Goal: Task Accomplishment & Management: Manage account settings

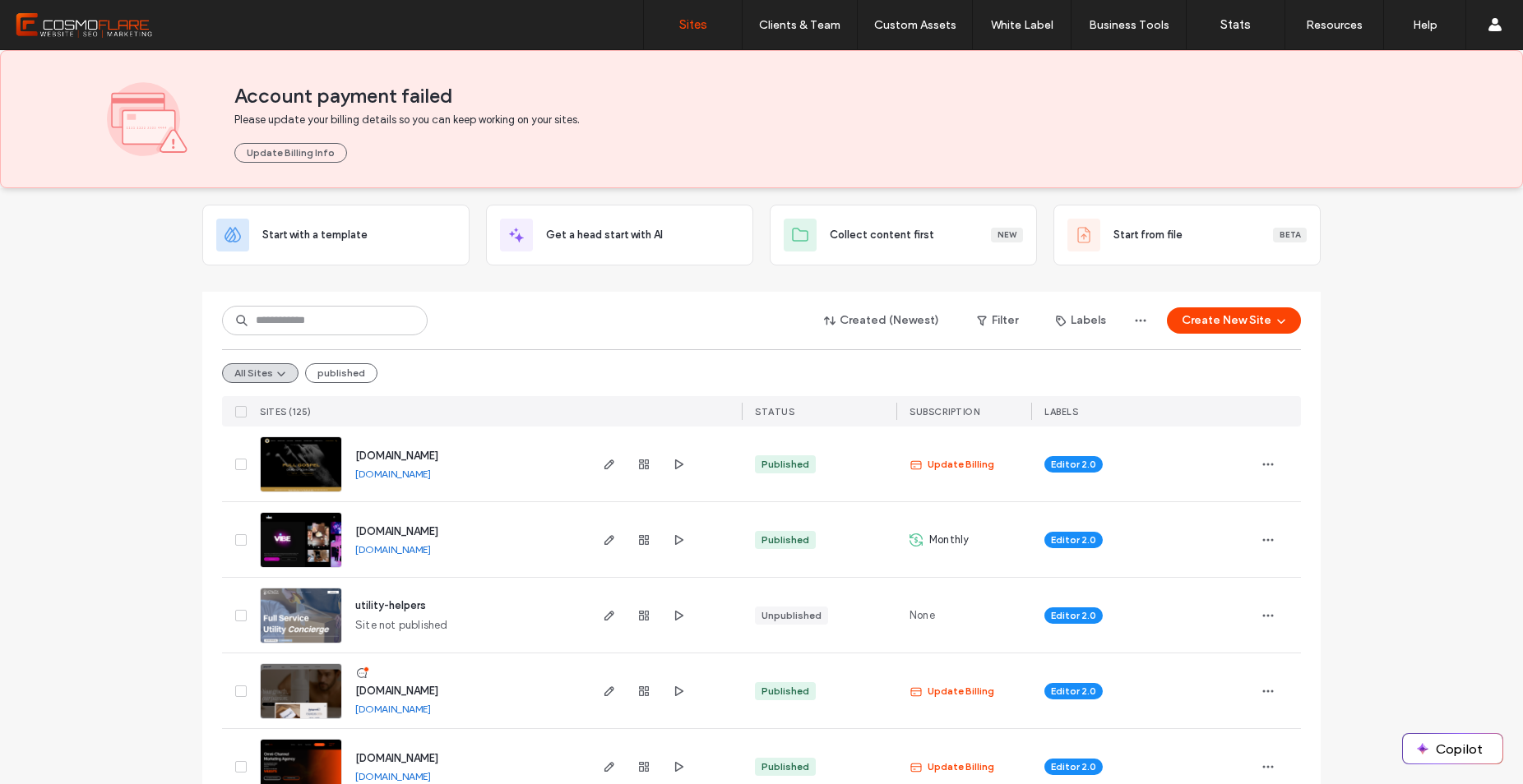
scroll to position [258, 0]
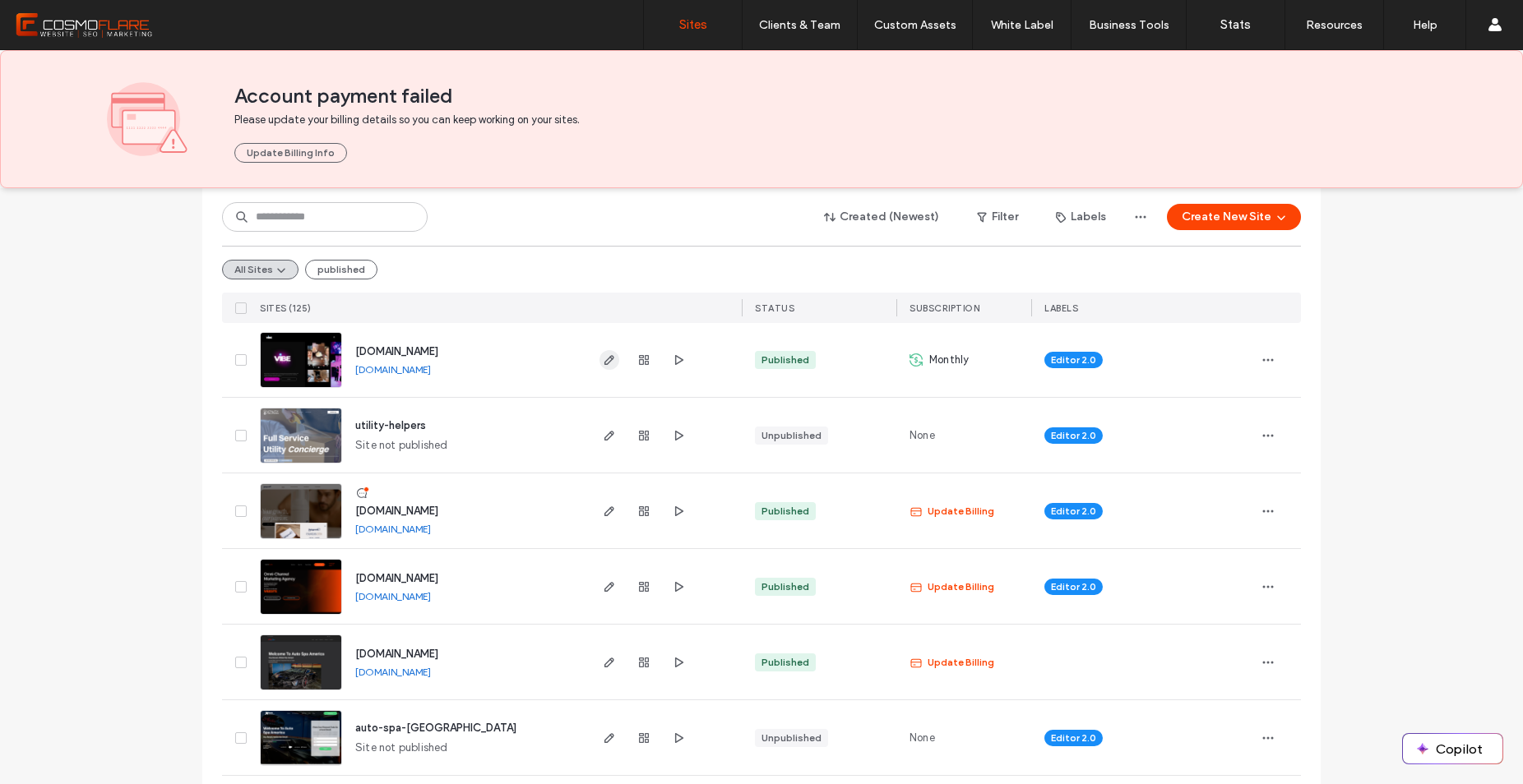
click at [603, 359] on icon "button" at bounding box center [609, 359] width 13 height 13
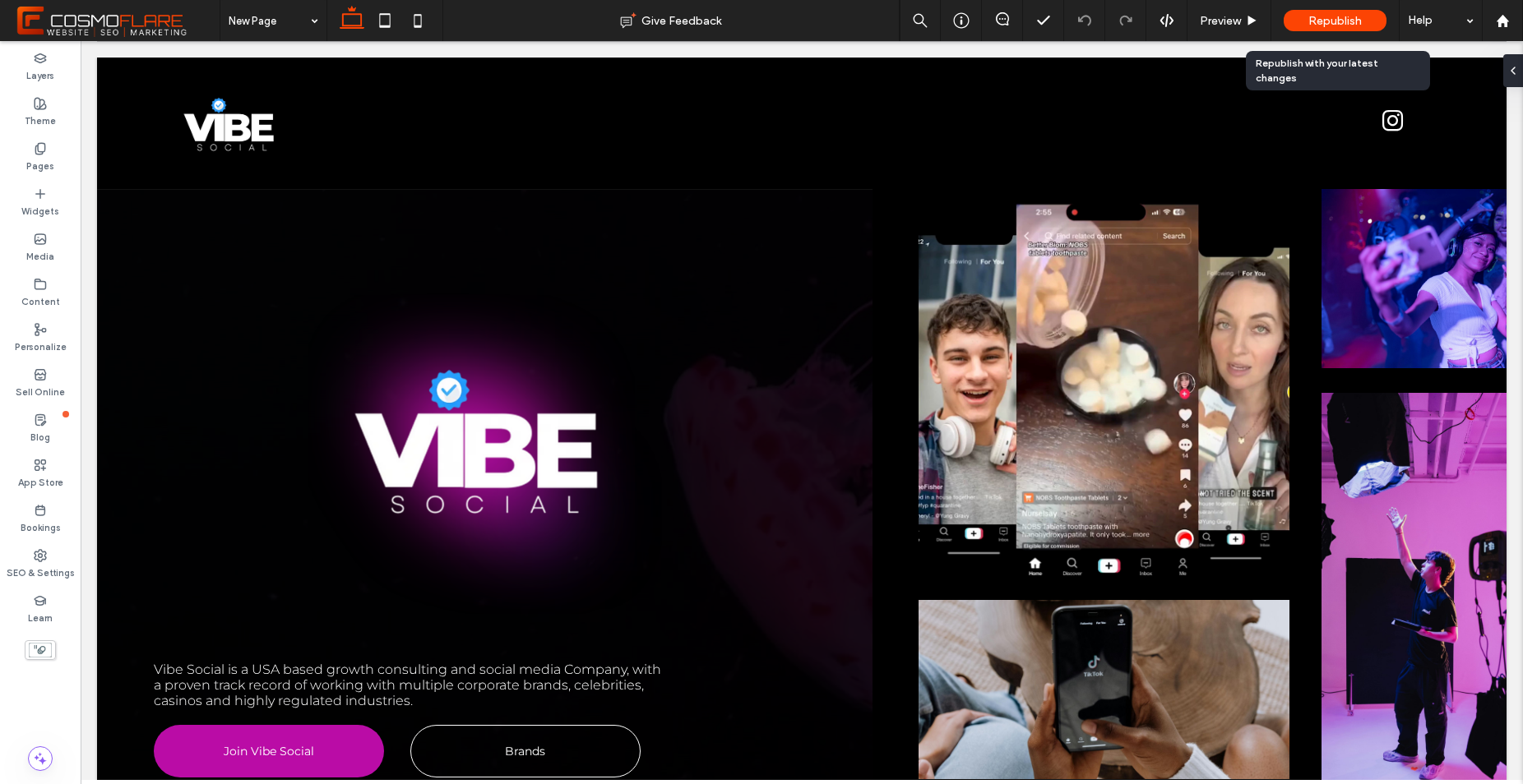
click at [1375, 19] on div "Republish" at bounding box center [1335, 20] width 102 height 21
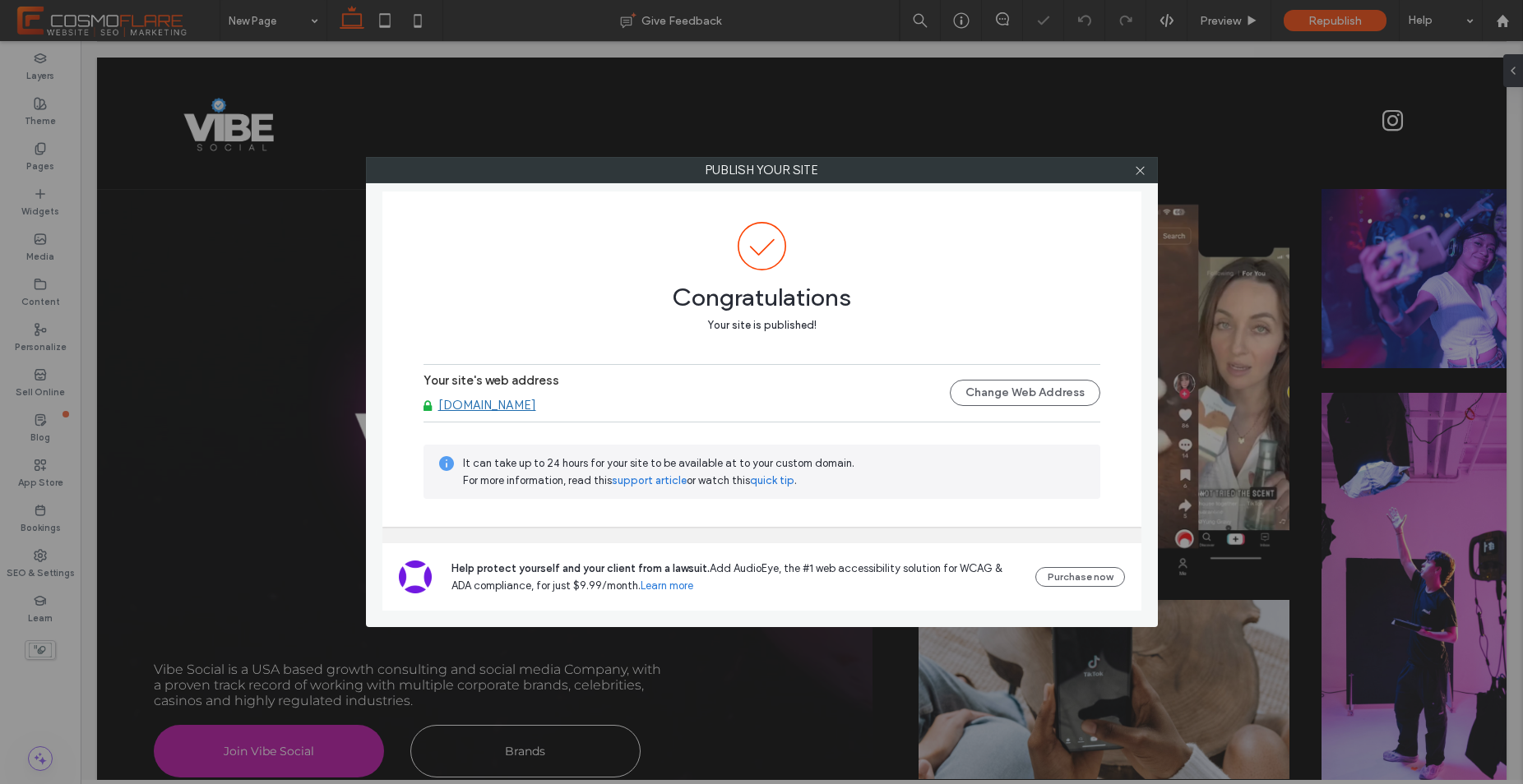
click at [529, 411] on link "[DOMAIN_NAME]" at bounding box center [487, 405] width 98 height 15
click at [1139, 180] on span at bounding box center [1140, 170] width 13 height 24
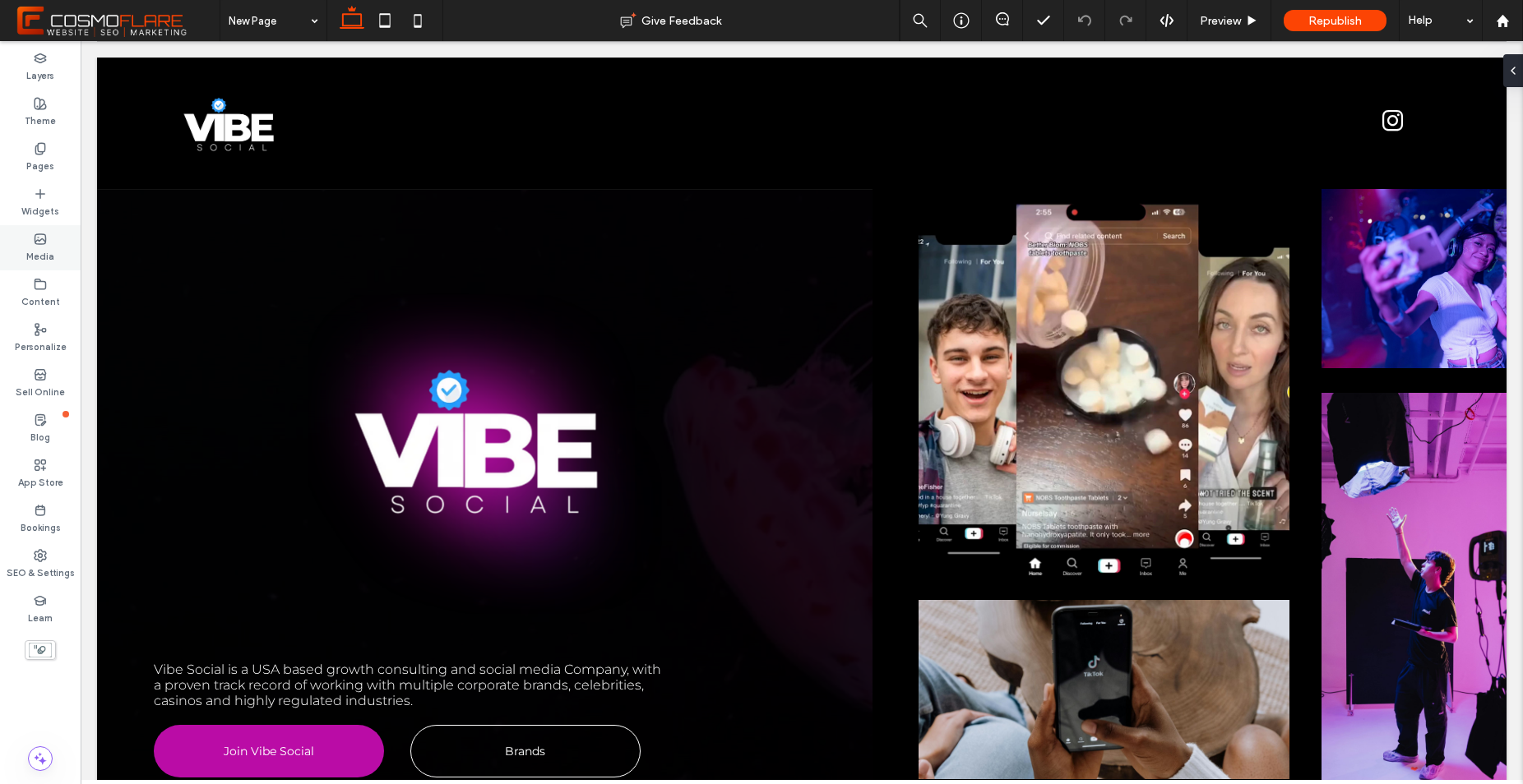
click at [66, 254] on div "Media" at bounding box center [40, 248] width 81 height 45
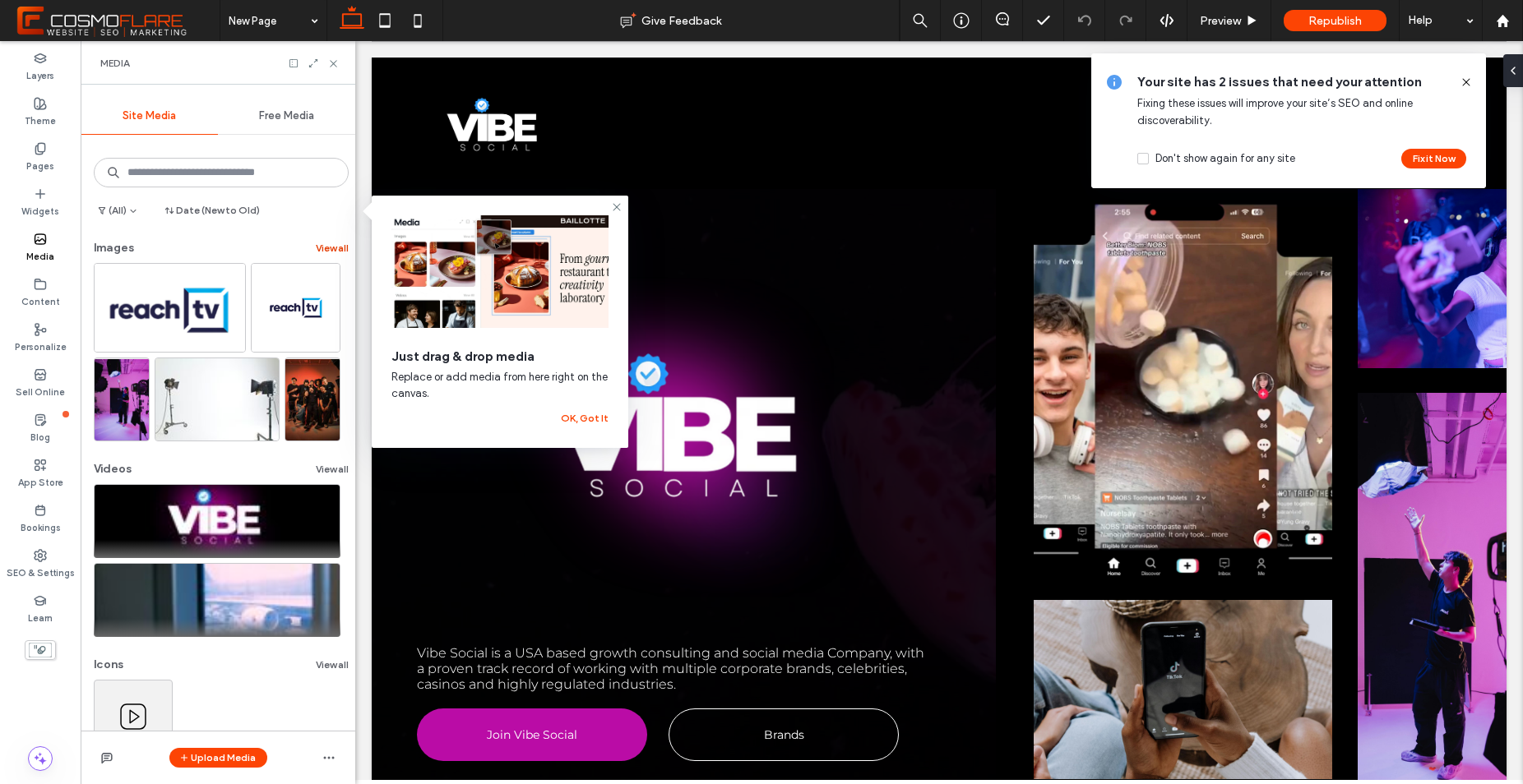
click at [319, 251] on button "View all" at bounding box center [333, 248] width 33 height 20
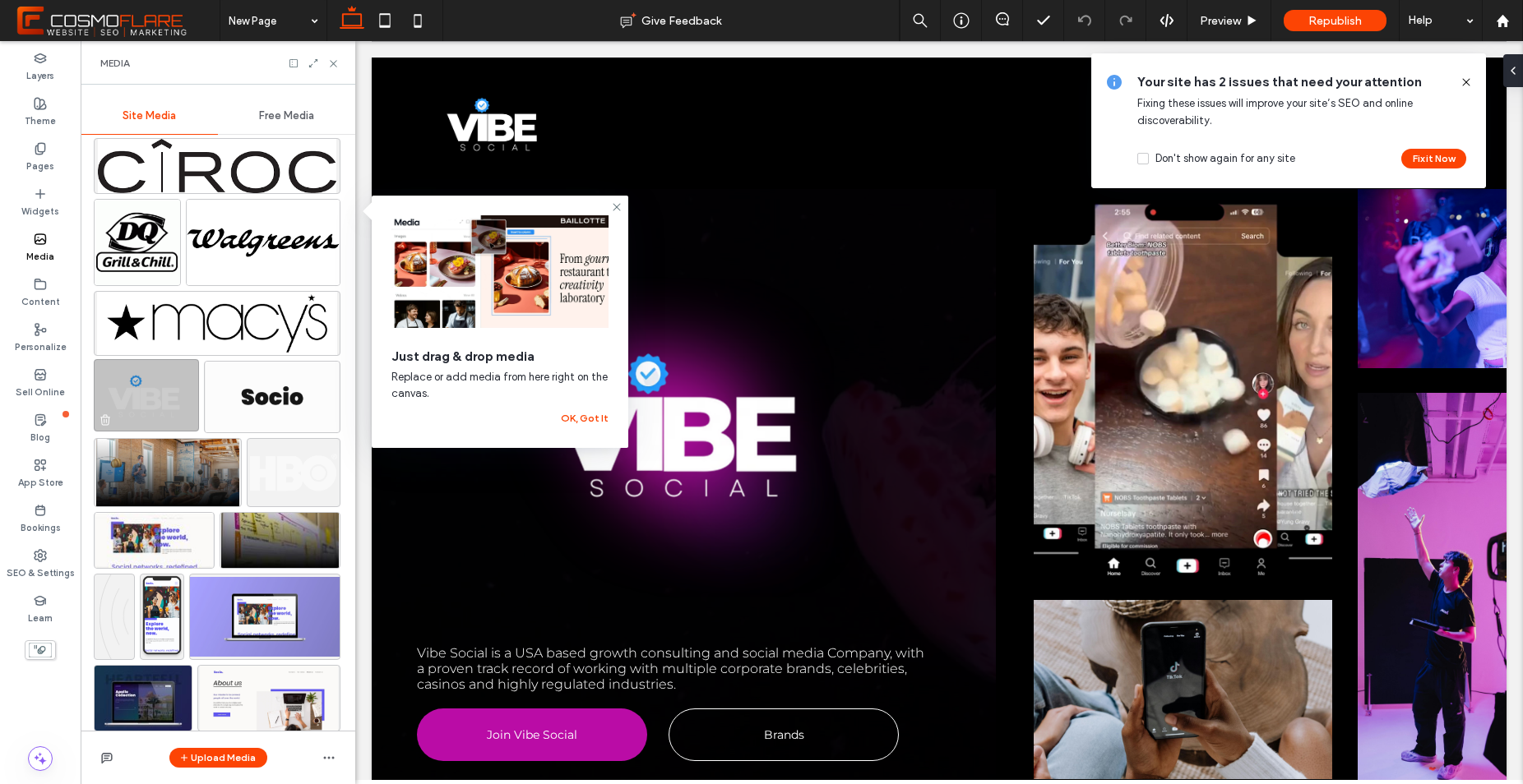
scroll to position [1103, 0]
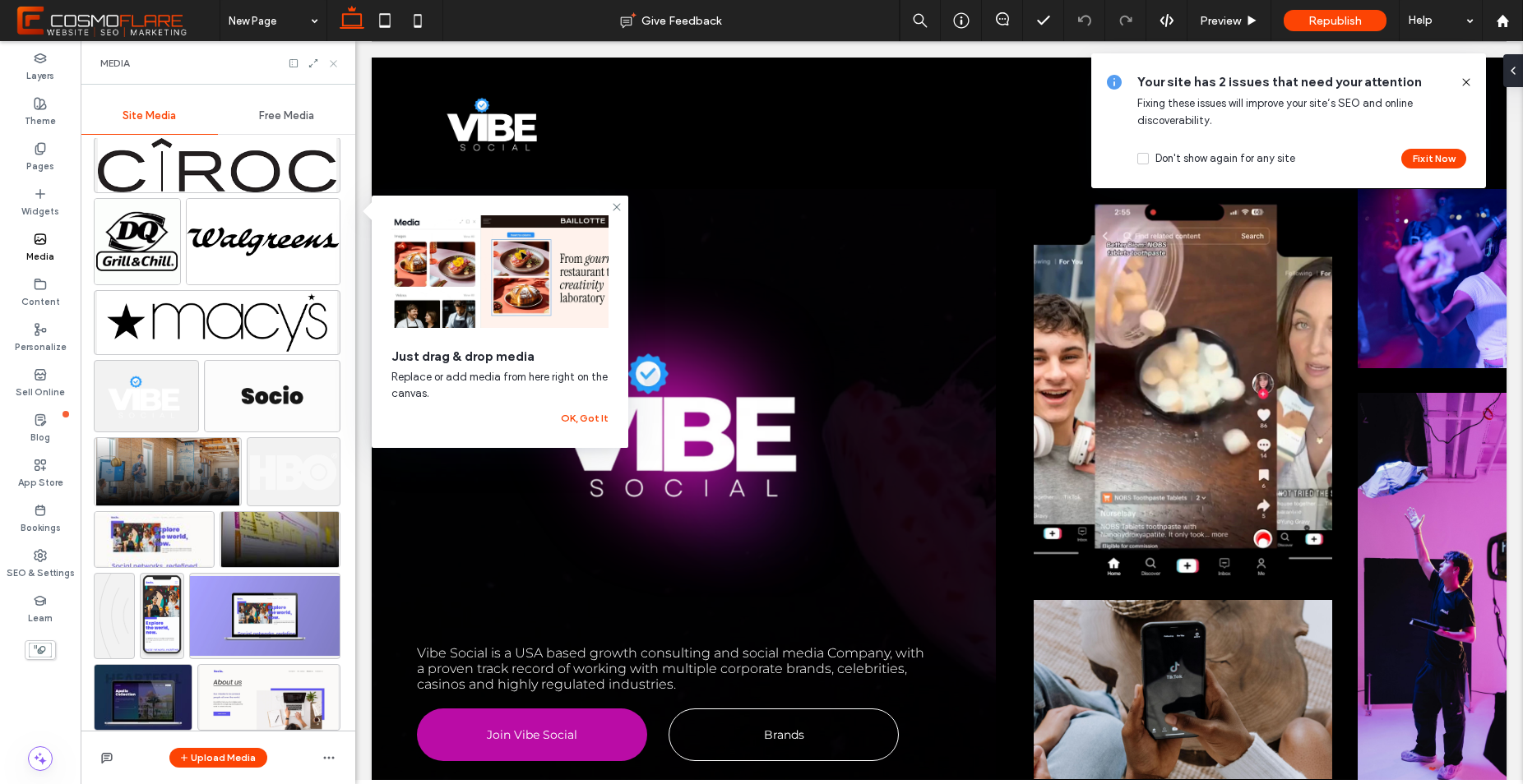
click at [330, 60] on icon at bounding box center [333, 63] width 13 height 13
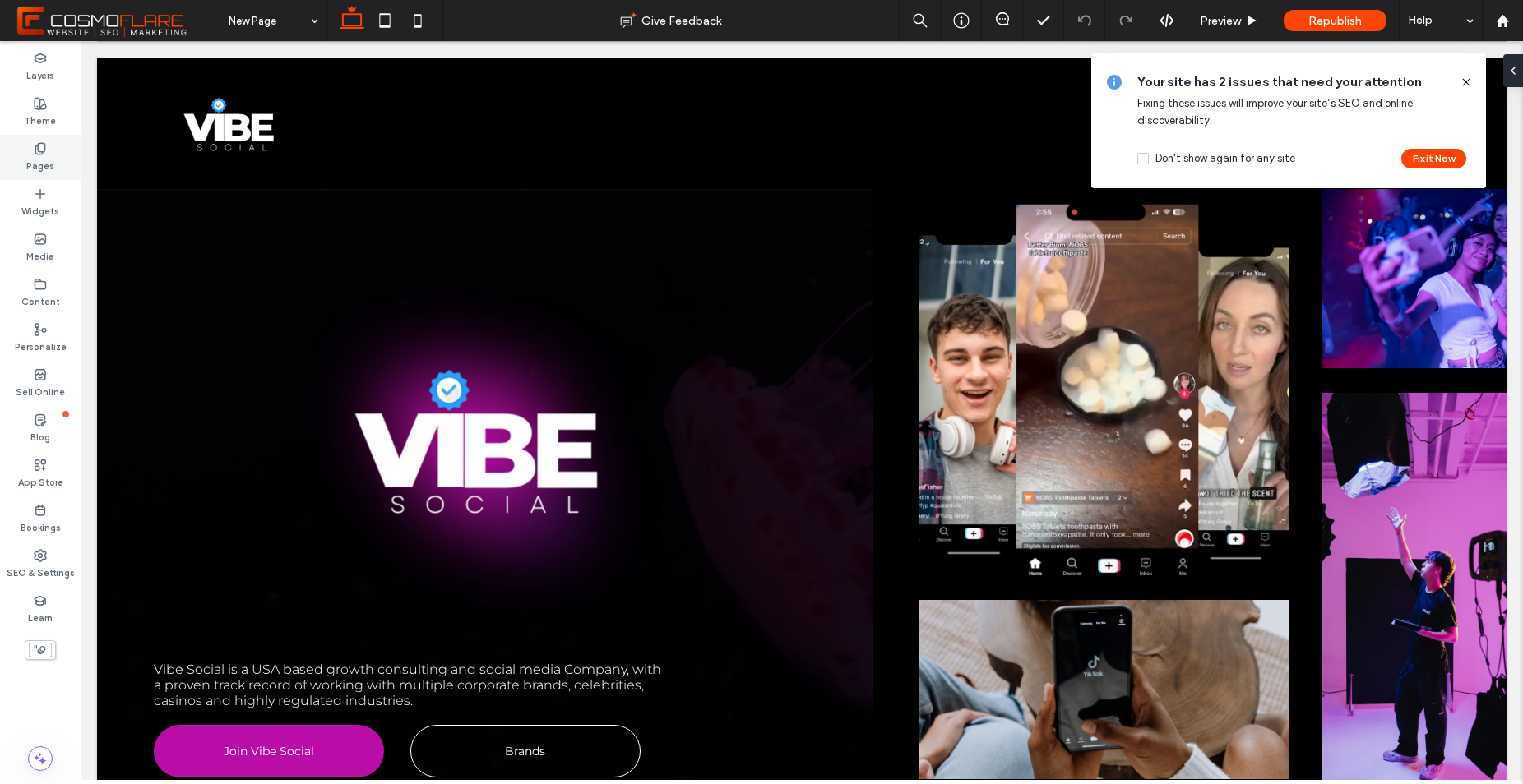
click at [60, 154] on div "Pages" at bounding box center [40, 157] width 81 height 45
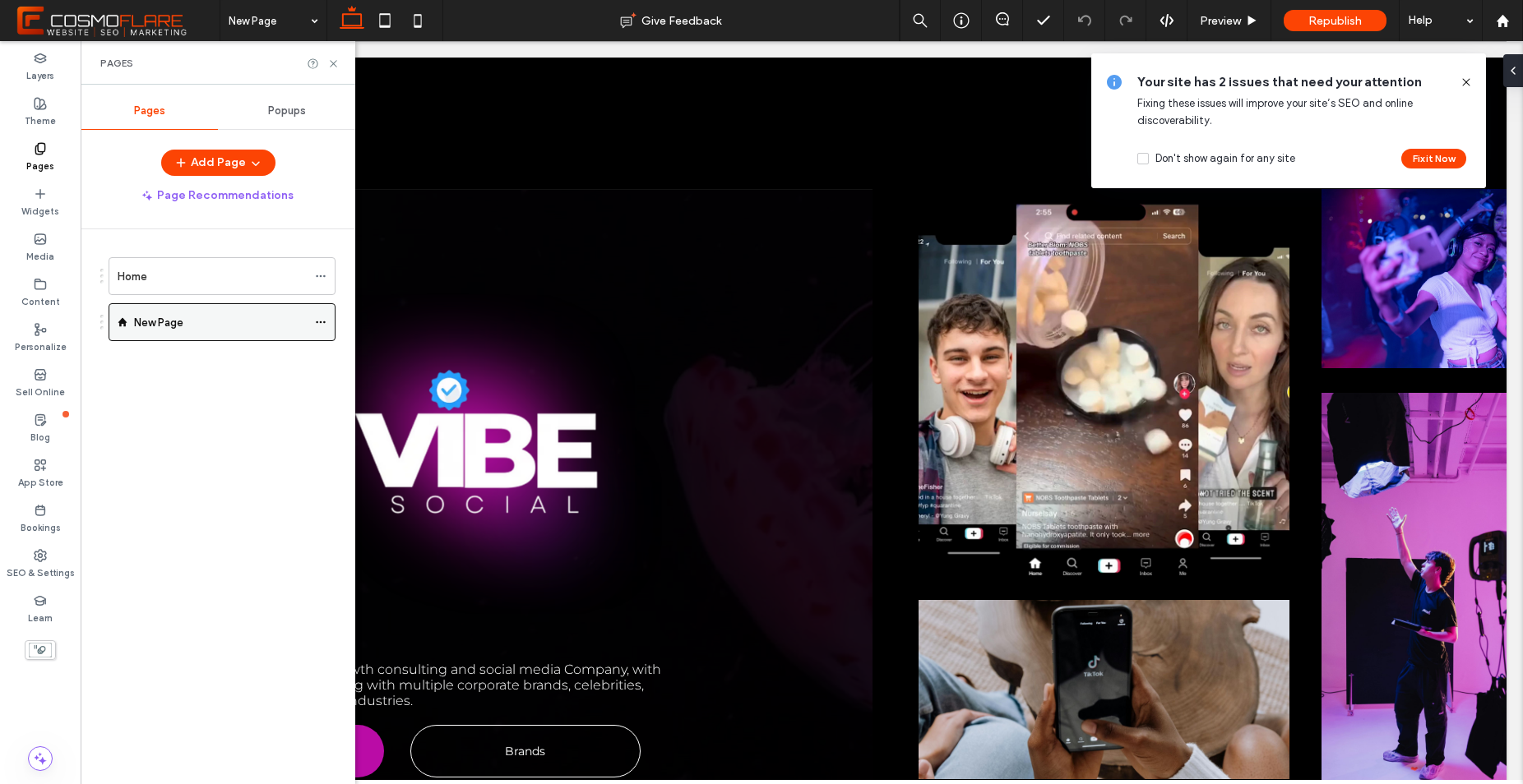
click at [319, 323] on icon at bounding box center [321, 322] width 12 height 12
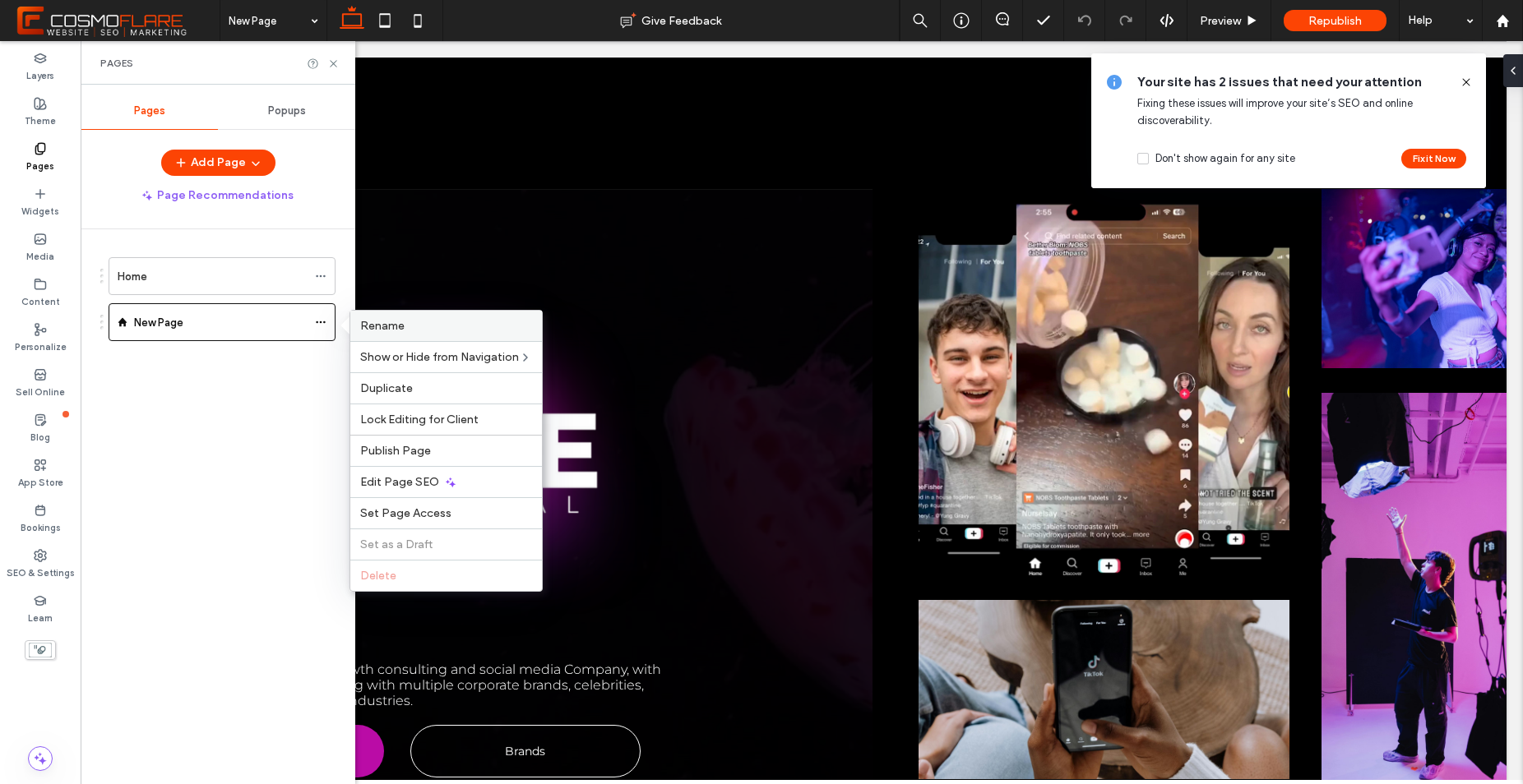
click at [432, 336] on div "Rename" at bounding box center [446, 326] width 191 height 30
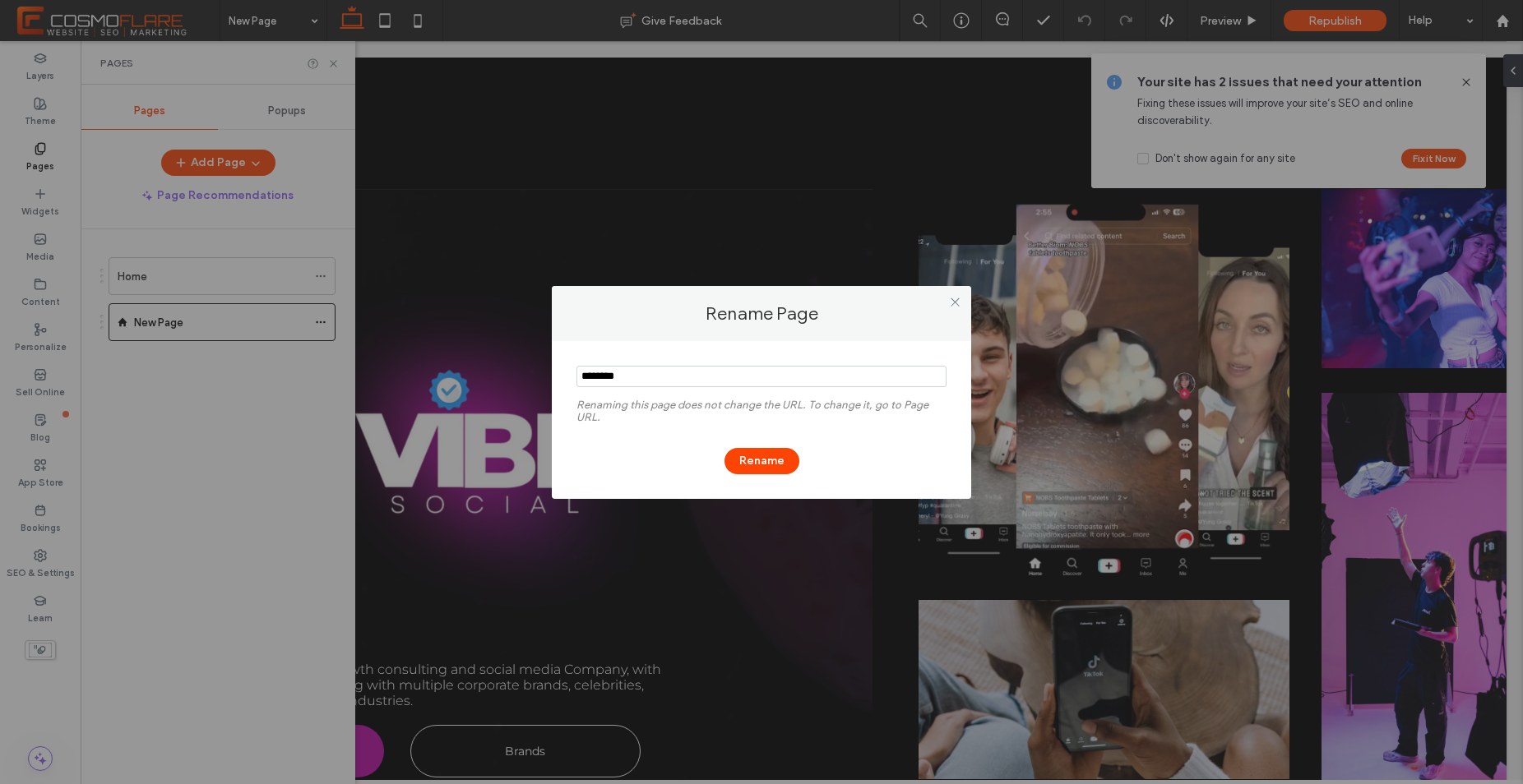
click at [635, 385] on input "notEmpty" at bounding box center [761, 376] width 370 height 21
type input "****"
click at [774, 469] on button "Rename" at bounding box center [762, 460] width 75 height 26
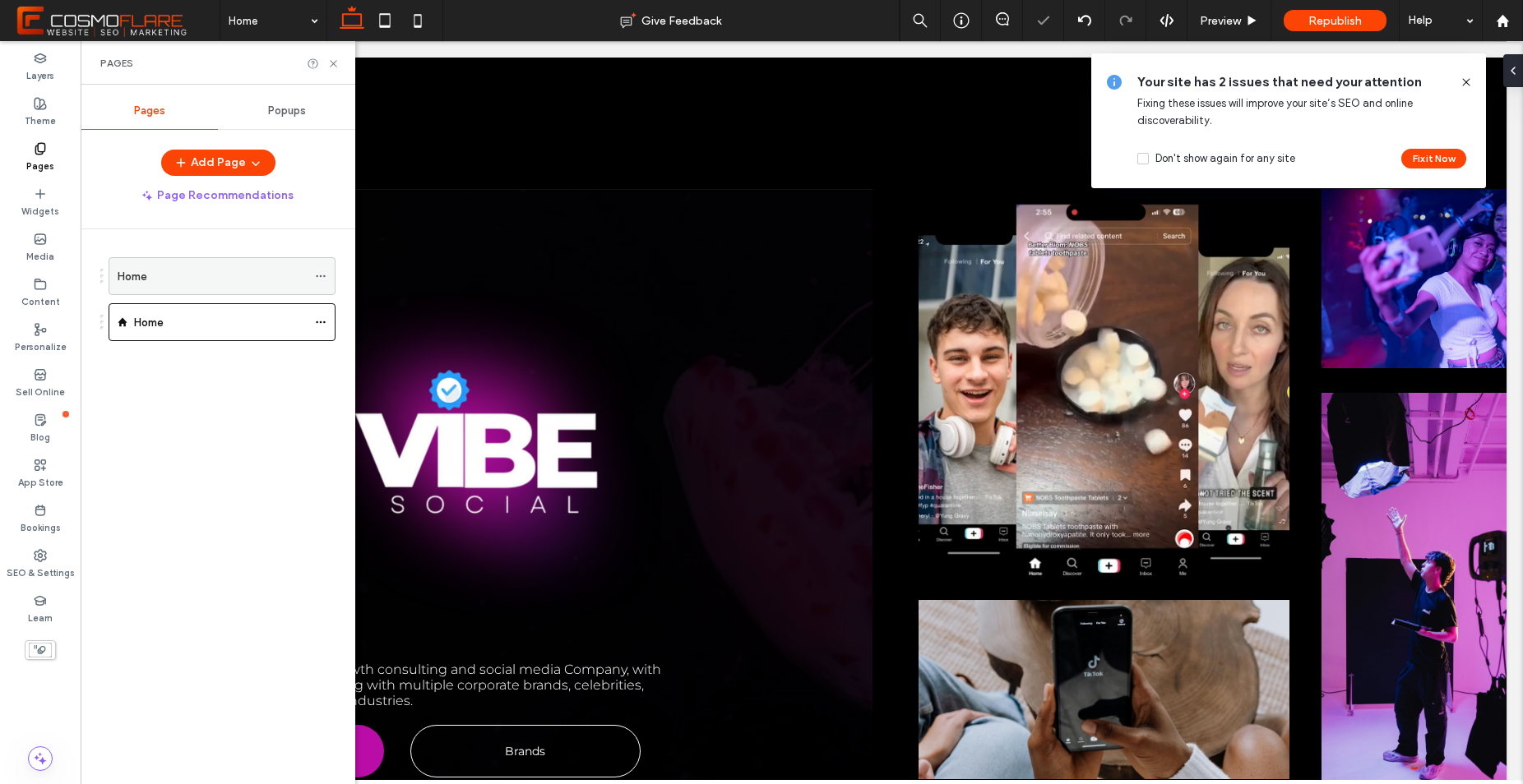
click at [323, 274] on icon at bounding box center [321, 276] width 12 height 12
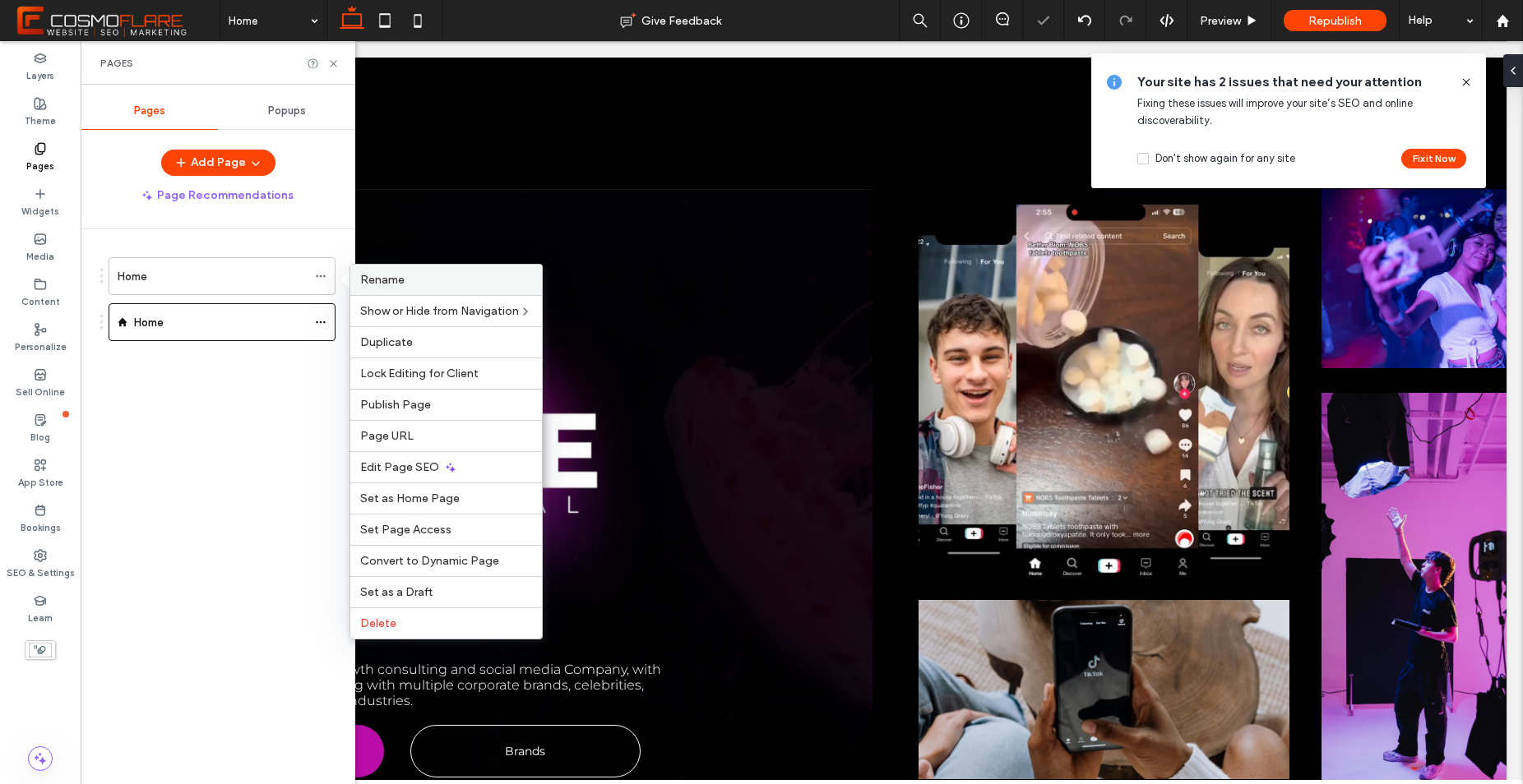
click at [481, 278] on label "Rename" at bounding box center [446, 280] width 172 height 14
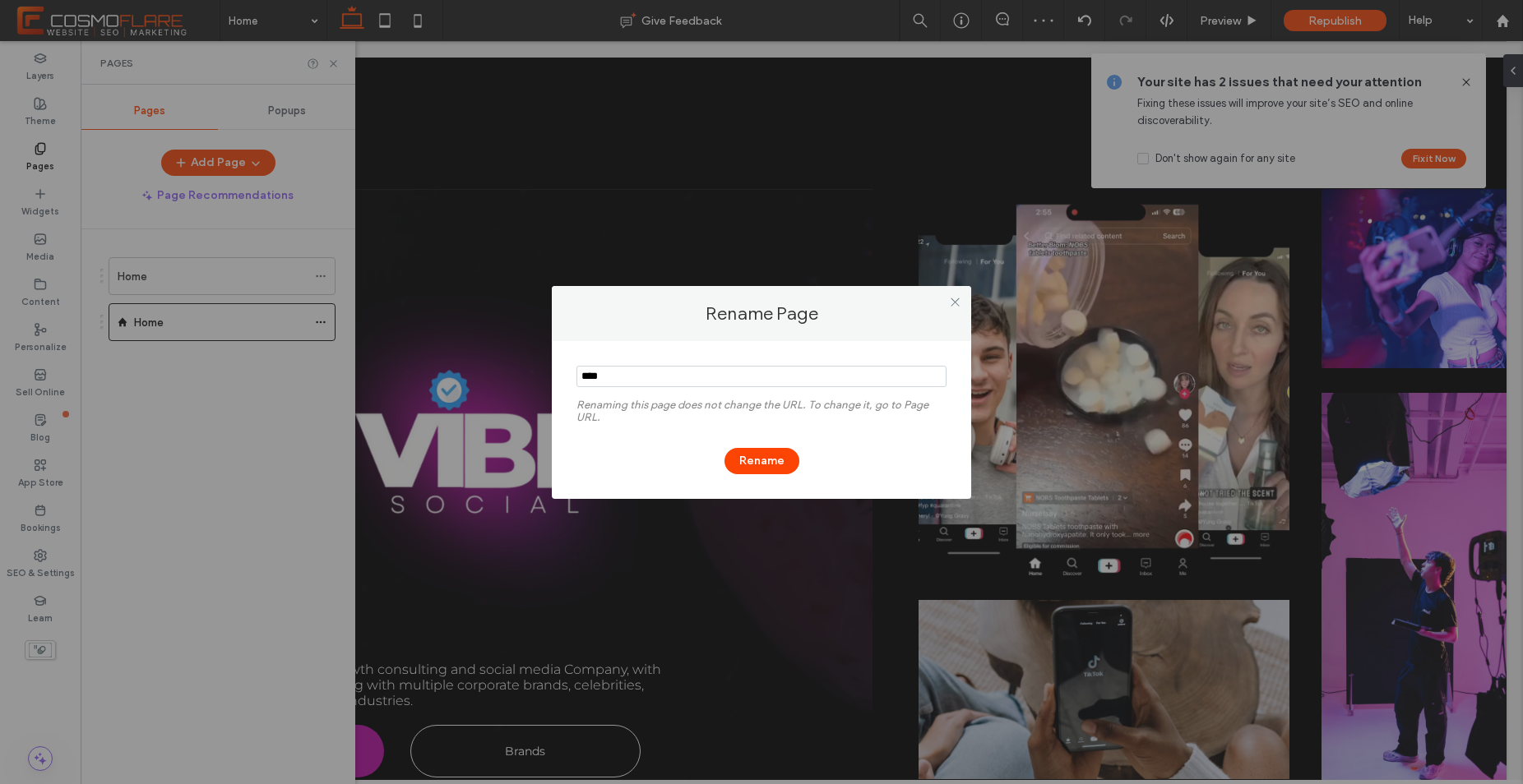
click at [676, 379] on input "notEmpty" at bounding box center [761, 376] width 370 height 21
type input "***"
click at [761, 457] on button "Rename" at bounding box center [762, 460] width 75 height 26
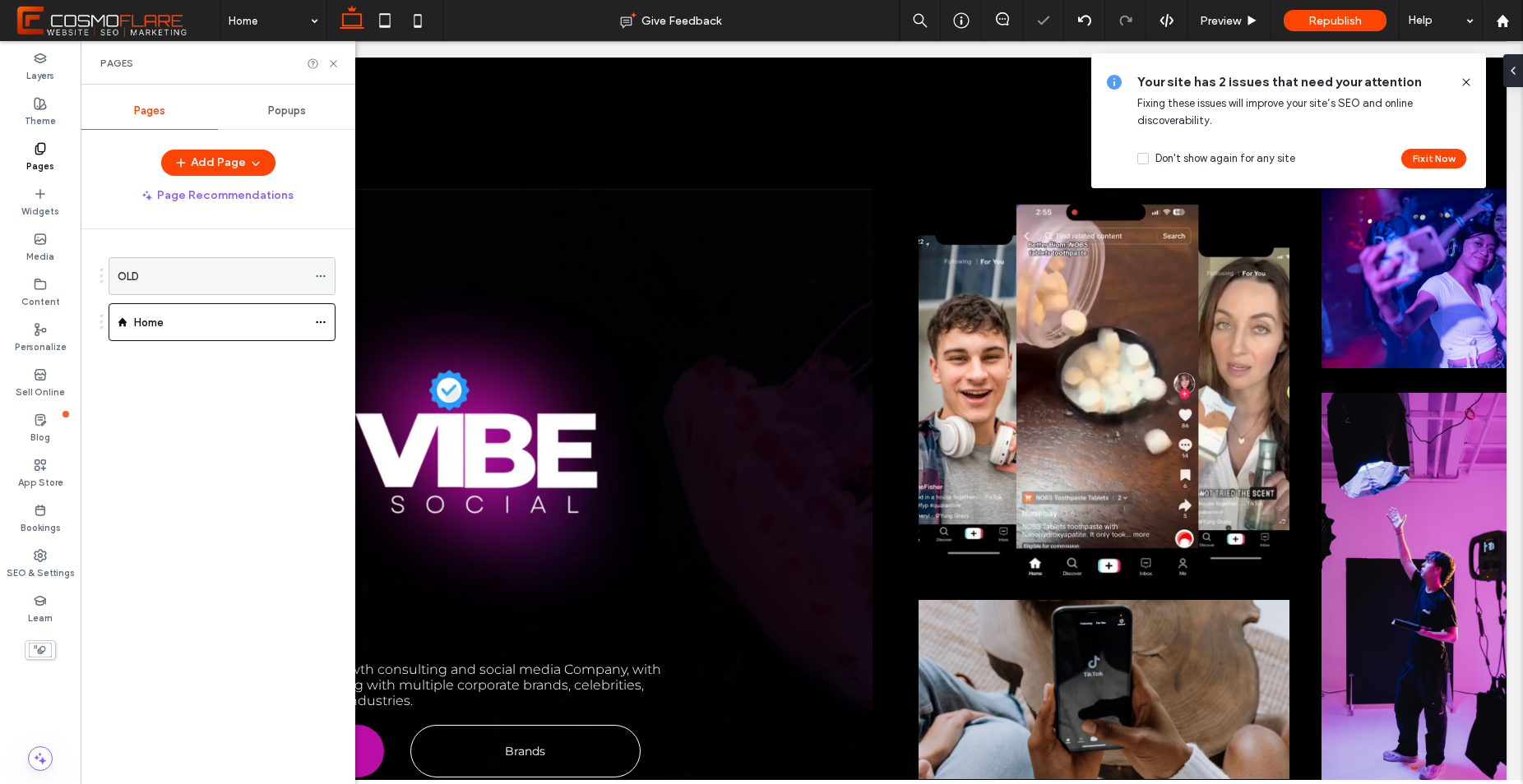
click at [325, 276] on use at bounding box center [320, 276] width 9 height 3
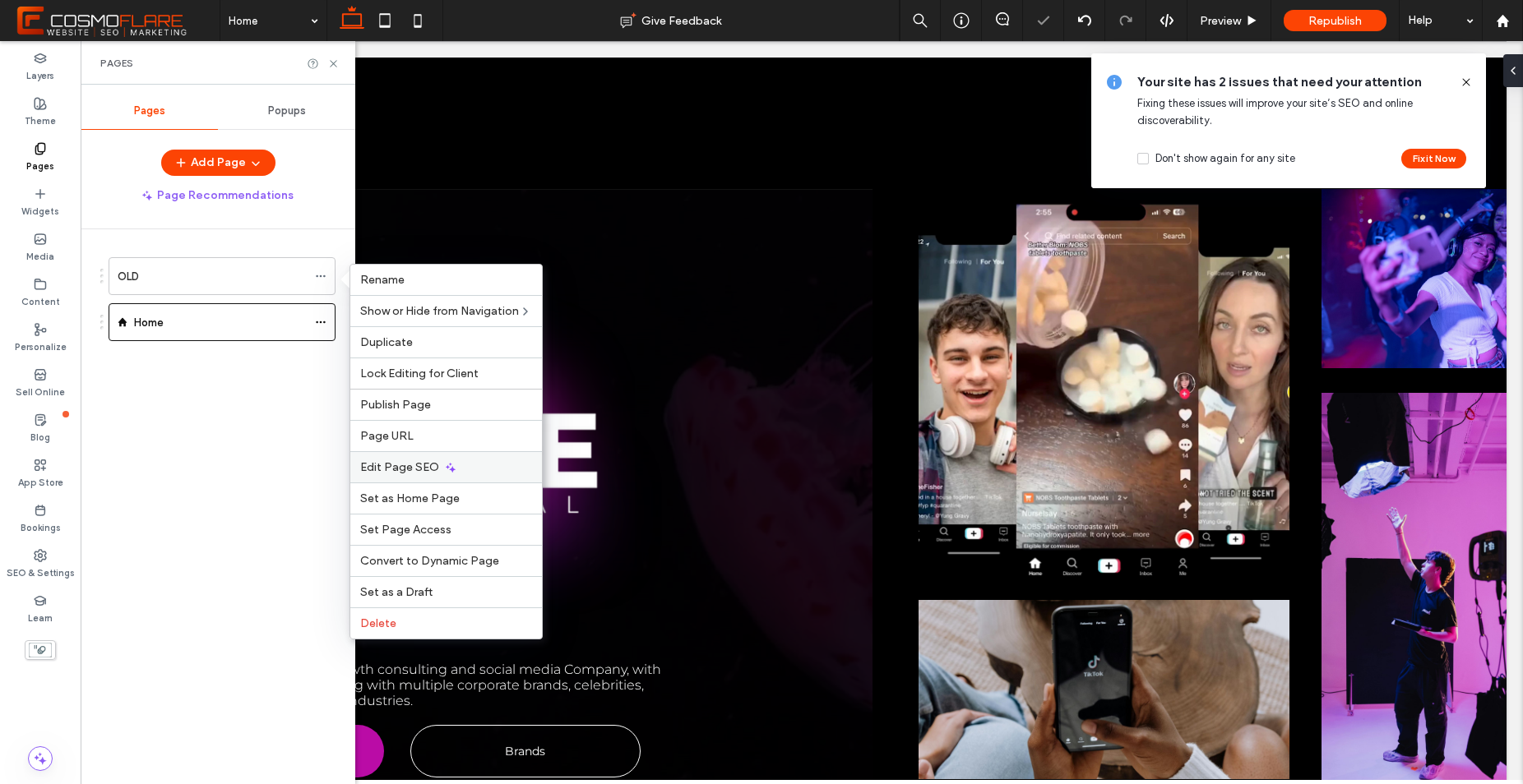
click at [458, 466] on div "Edit Page SEO" at bounding box center [446, 467] width 191 height 31
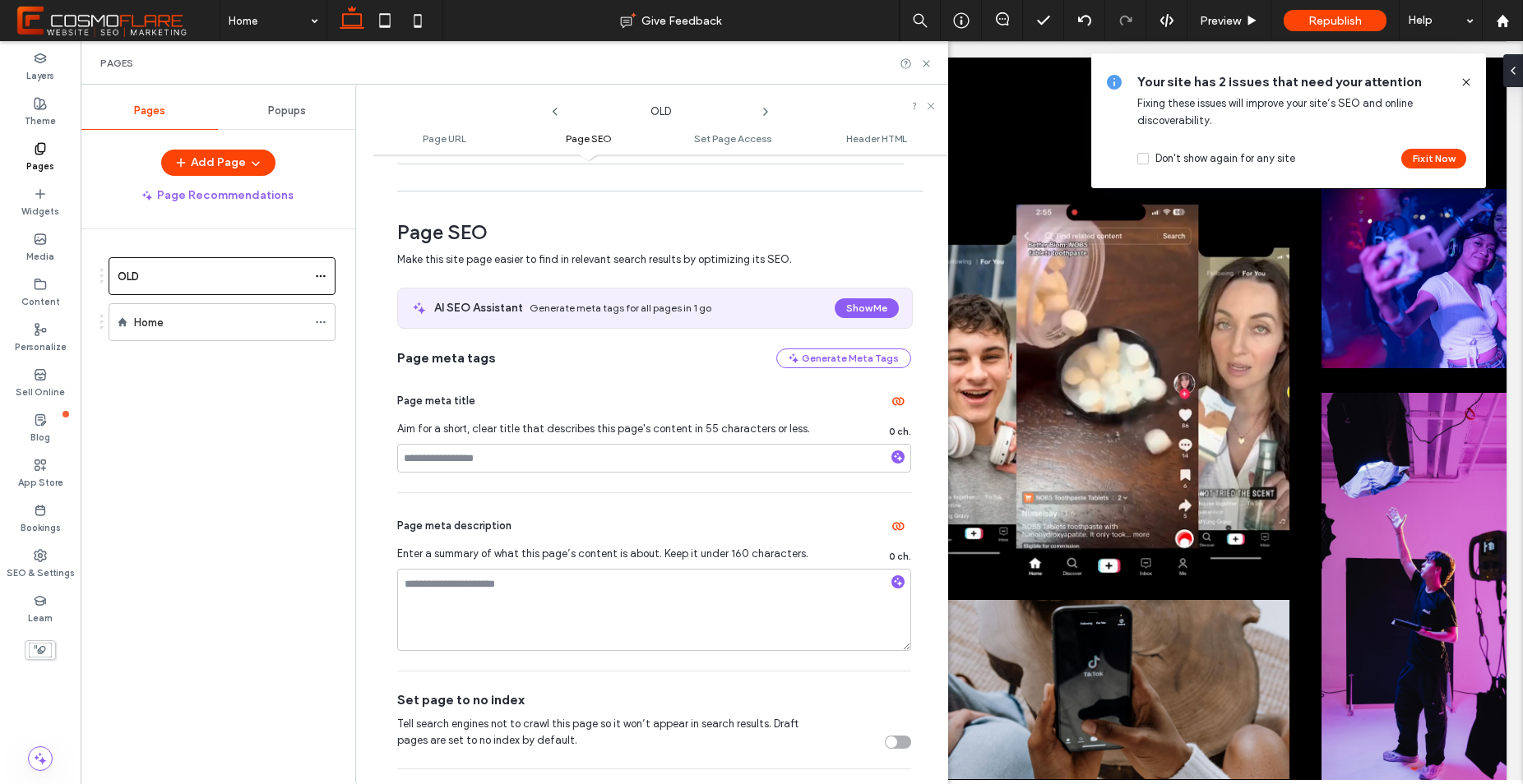
scroll to position [284, 0]
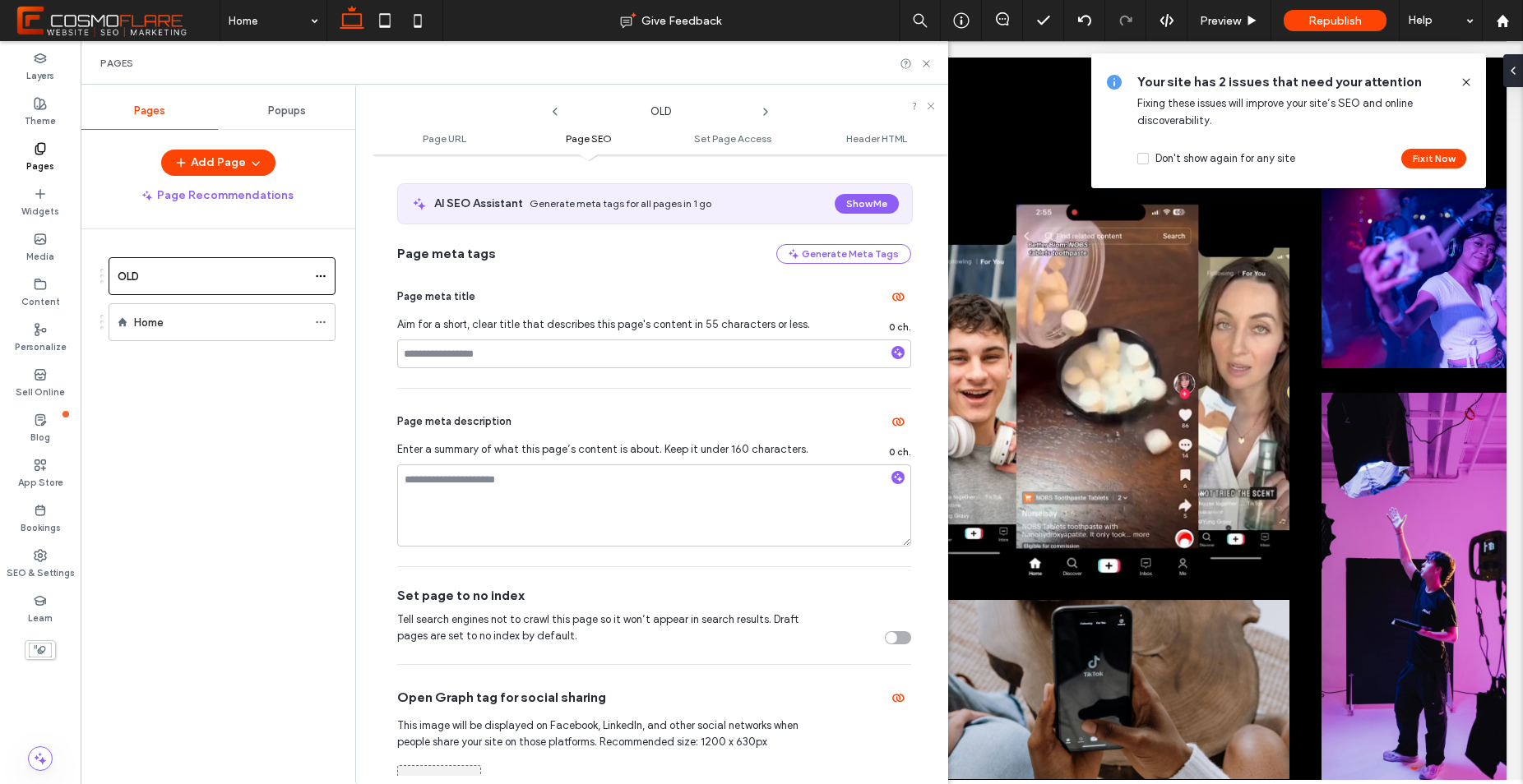
click at [899, 643] on div "toggle" at bounding box center [898, 637] width 26 height 13
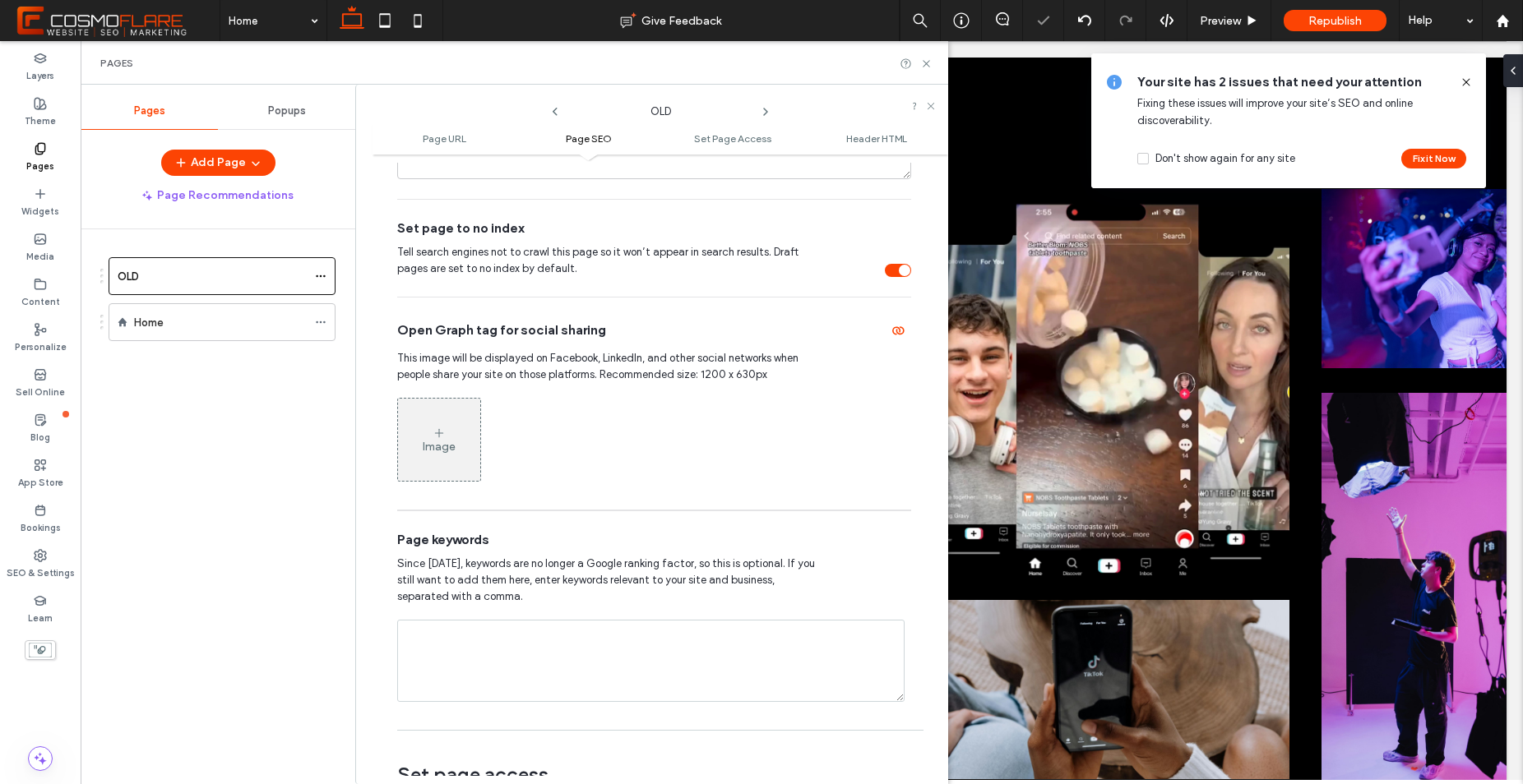
scroll to position [1088, 0]
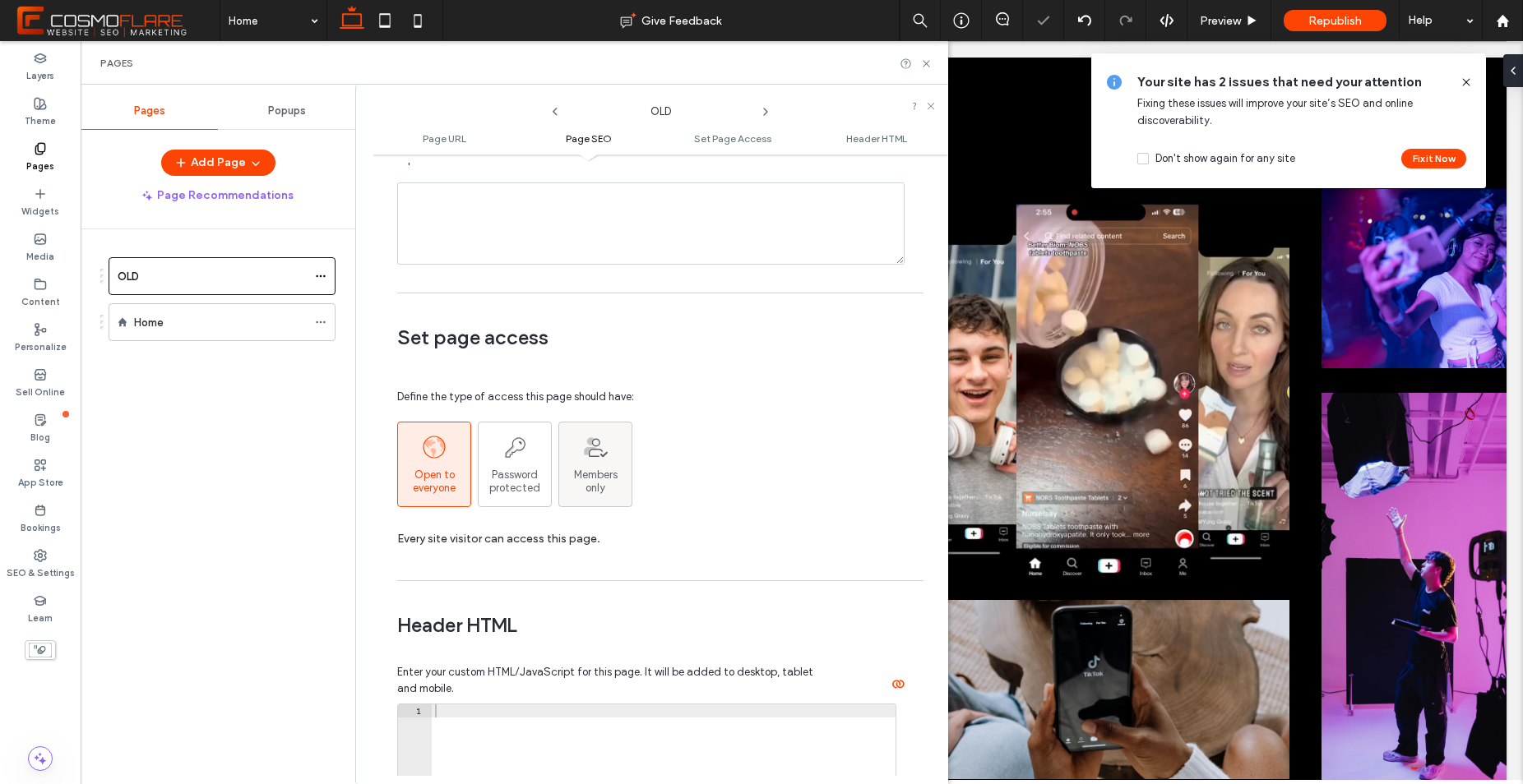
click at [603, 477] on span "Members  only" at bounding box center [595, 481] width 44 height 26
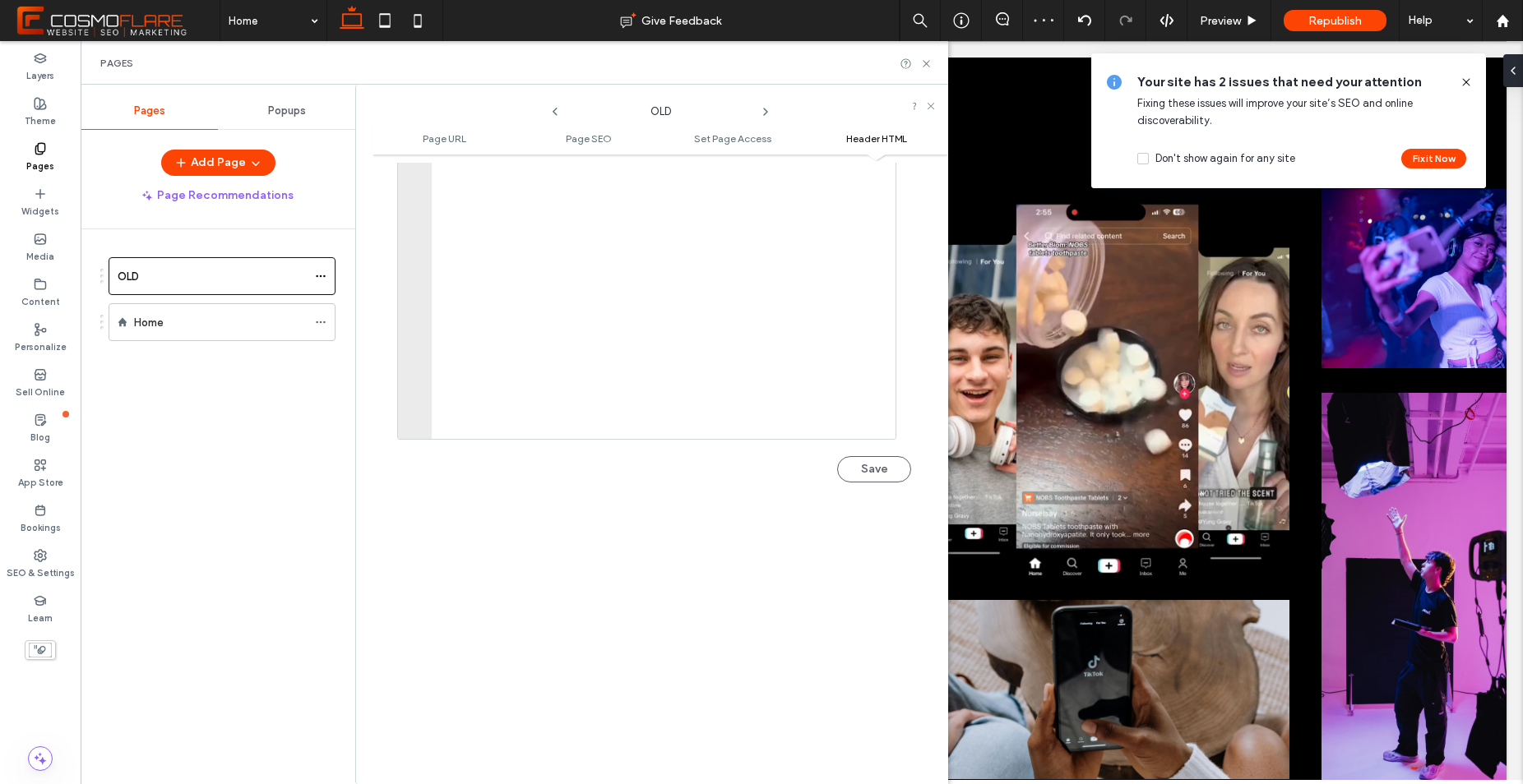
scroll to position [1856, 0]
click at [879, 315] on button "Save" at bounding box center [874, 316] width 74 height 26
click at [238, 312] on div "Home" at bounding box center [220, 322] width 173 height 36
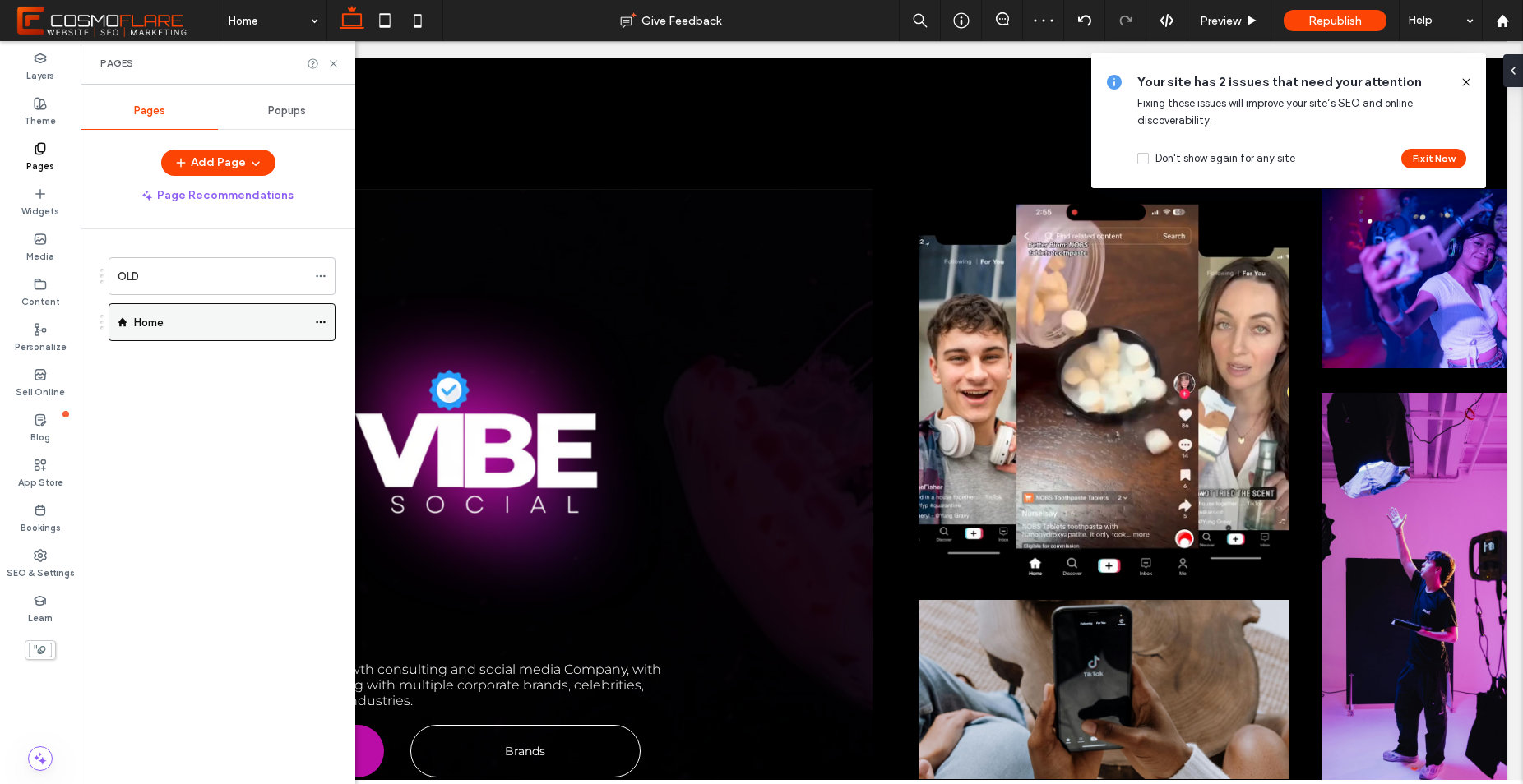
click at [322, 323] on icon at bounding box center [321, 322] width 12 height 12
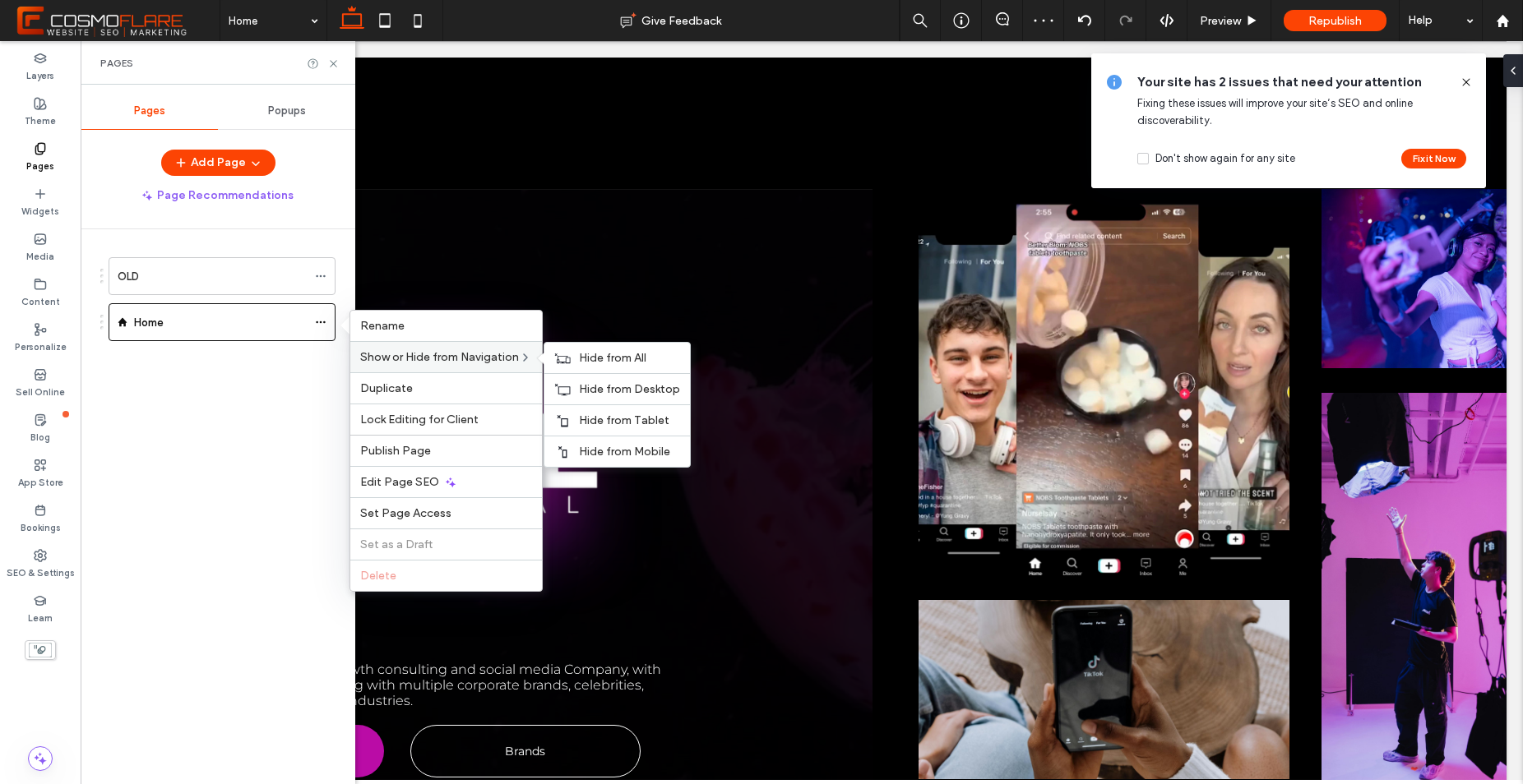
scroll to position [0, 0]
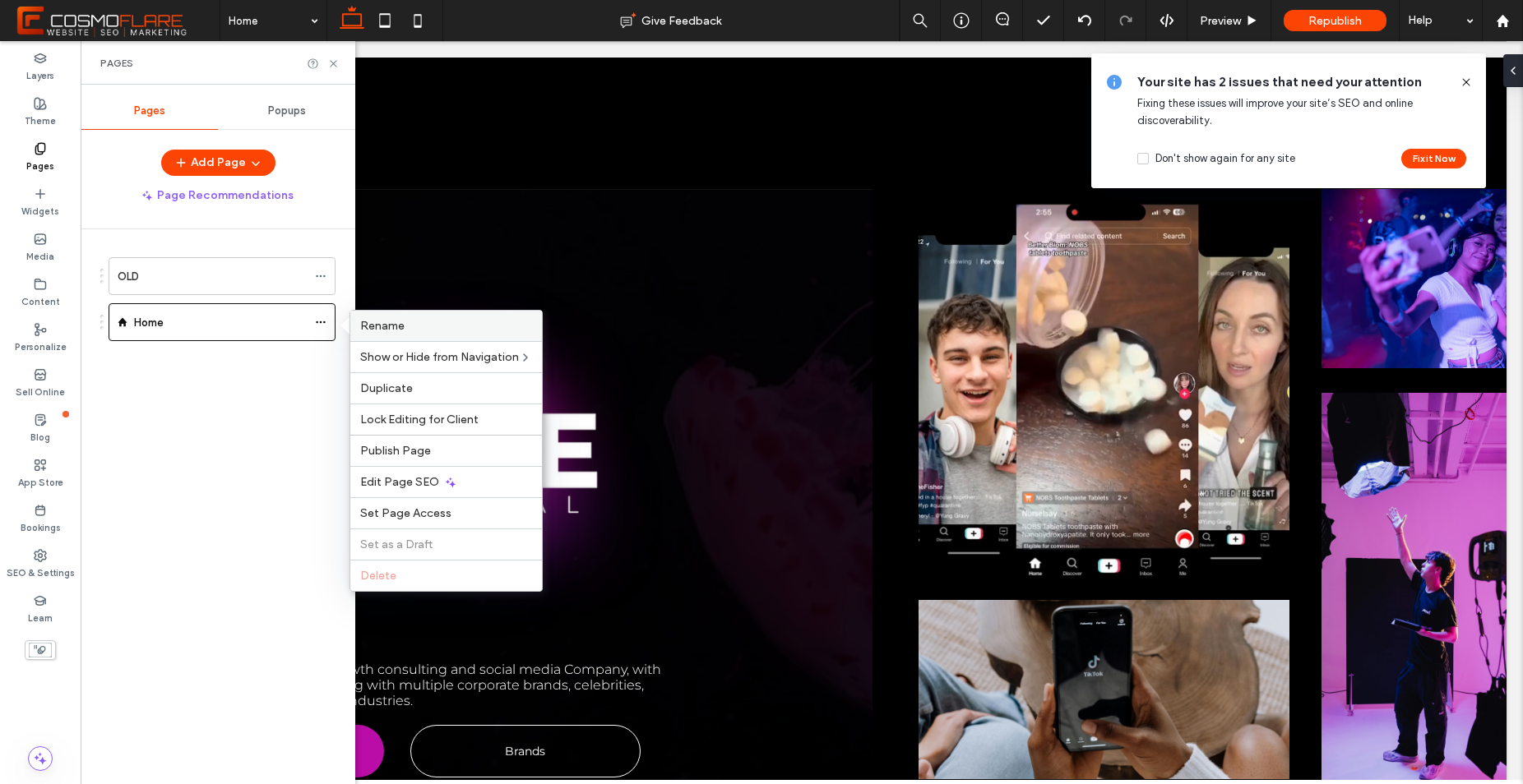
click at [437, 328] on label "Rename" at bounding box center [446, 326] width 172 height 14
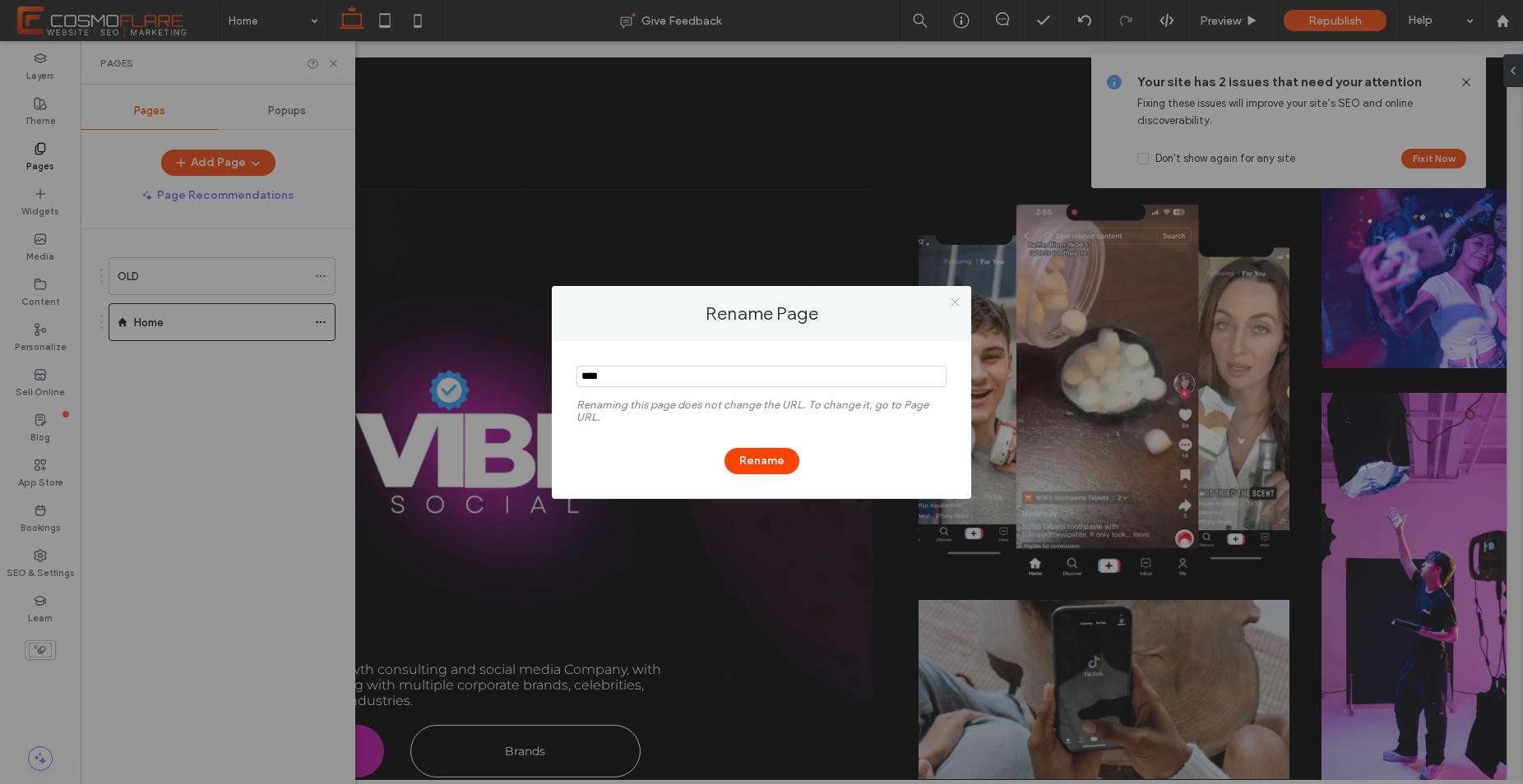
click at [951, 303] on use at bounding box center [954, 302] width 8 height 8
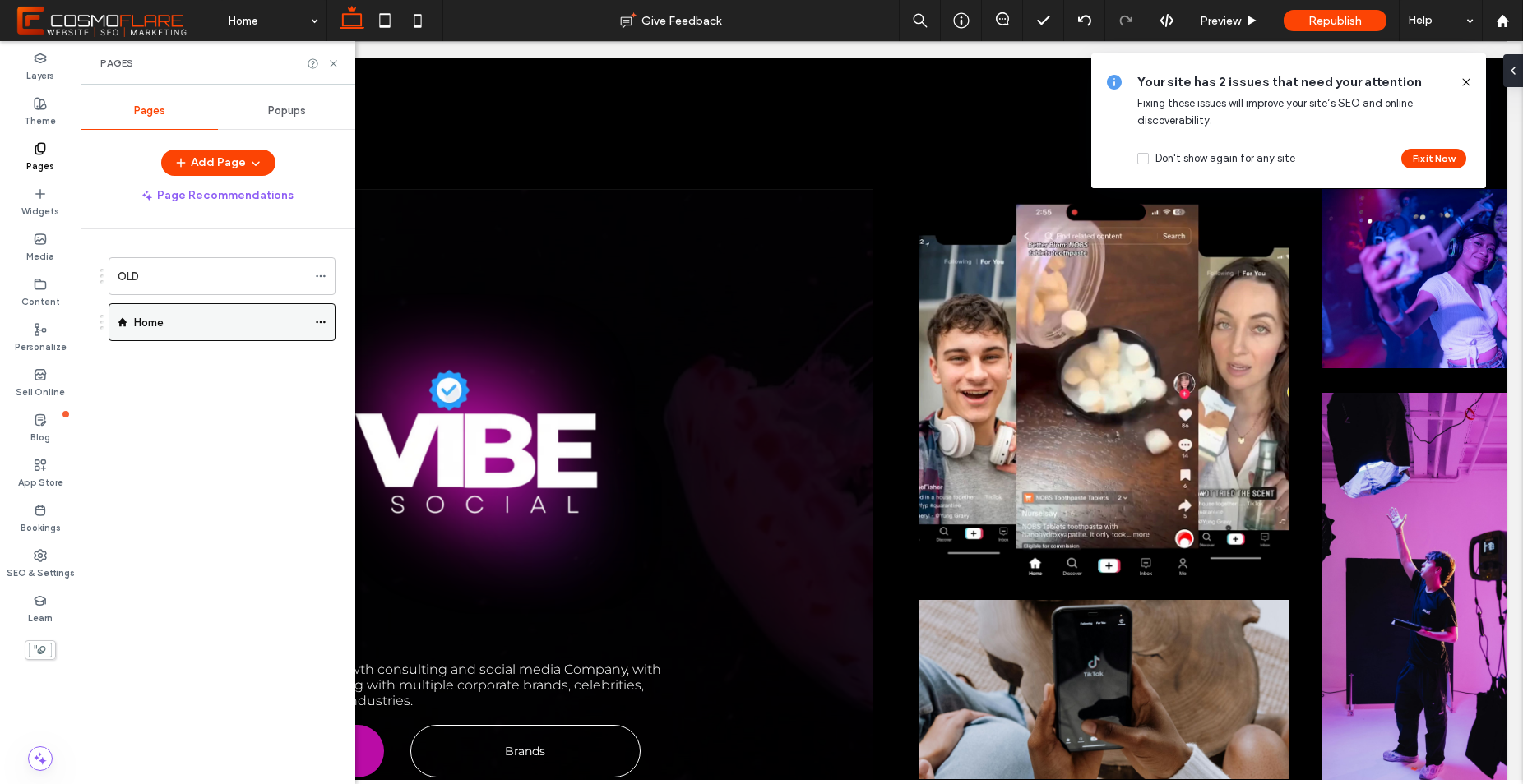
click at [317, 318] on icon at bounding box center [321, 322] width 12 height 12
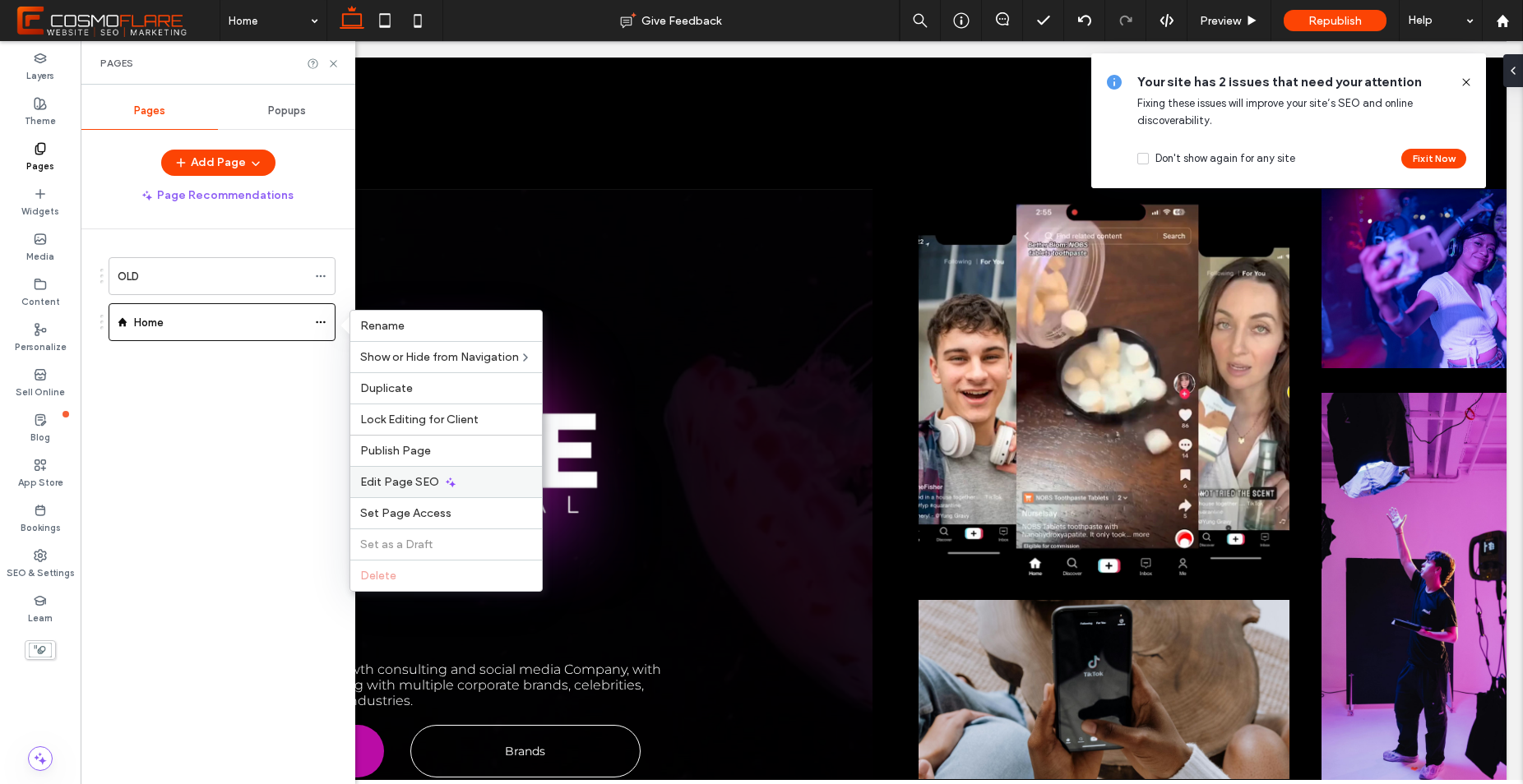
click at [396, 488] on span "Edit Page SEO" at bounding box center [399, 482] width 79 height 14
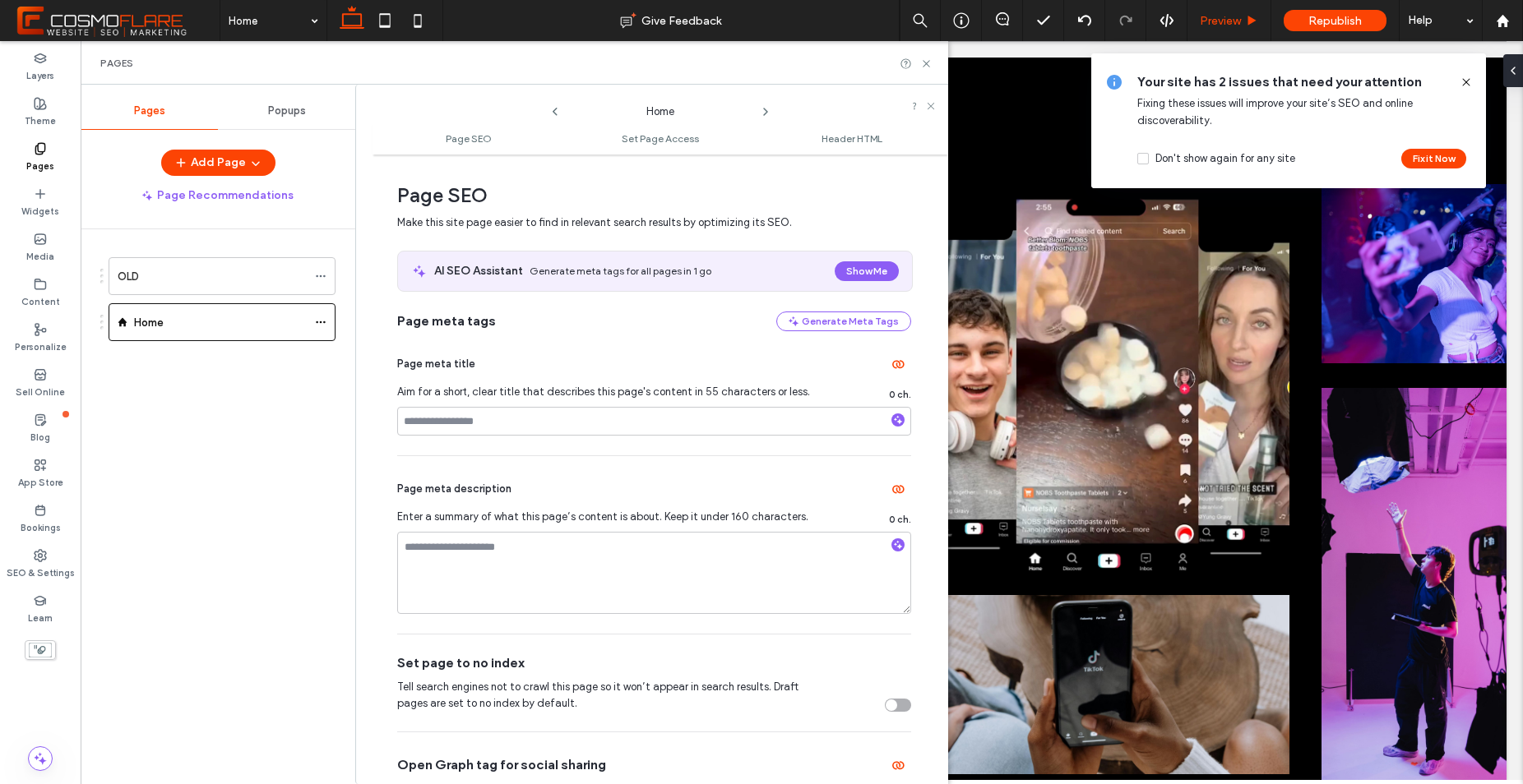
scroll to position [8, 0]
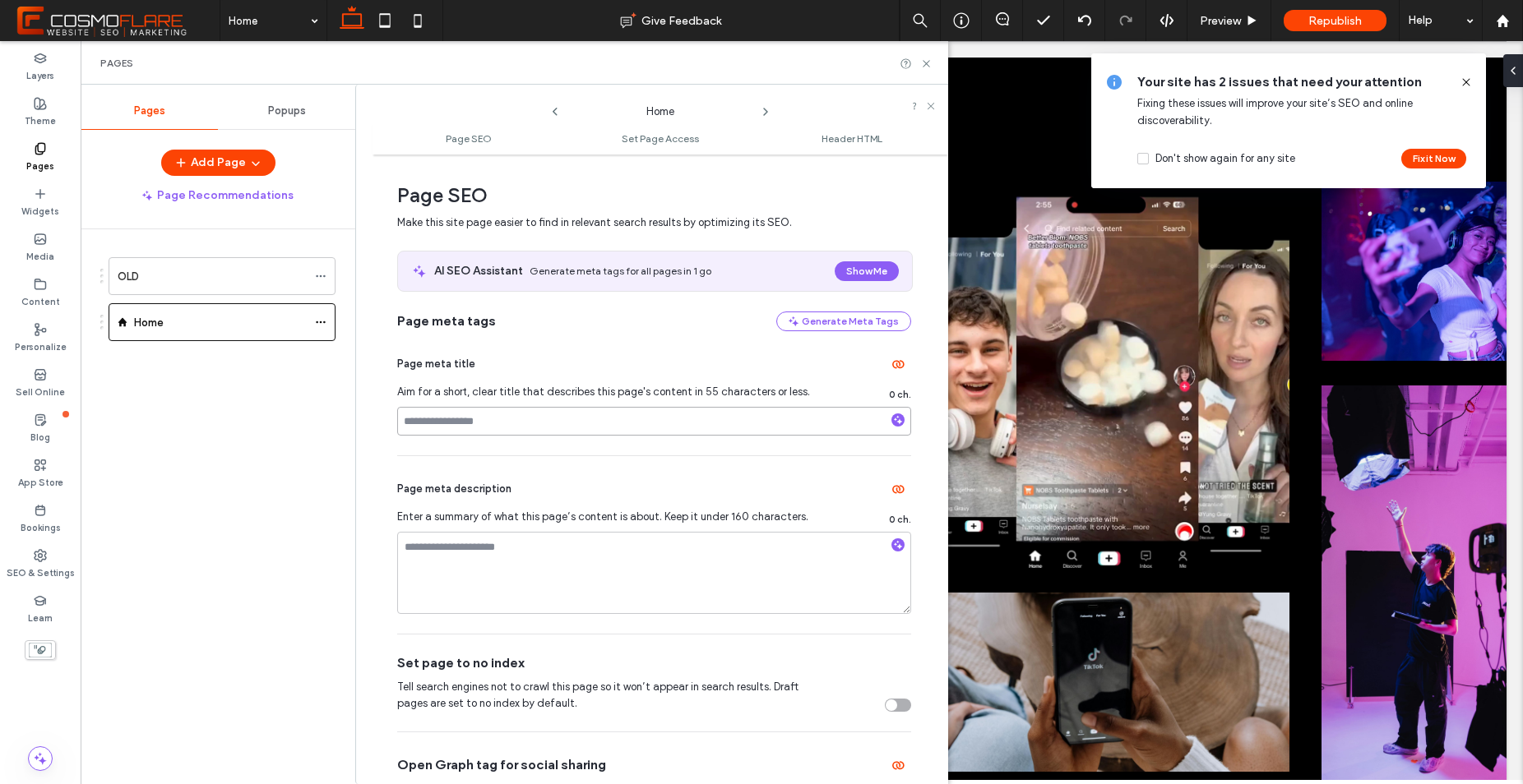
click at [579, 428] on input at bounding box center [654, 420] width 514 height 28
type input "**********"
click at [892, 554] on div at bounding box center [898, 546] width 13 height 16
click at [892, 543] on icon "button" at bounding box center [898, 545] width 12 height 12
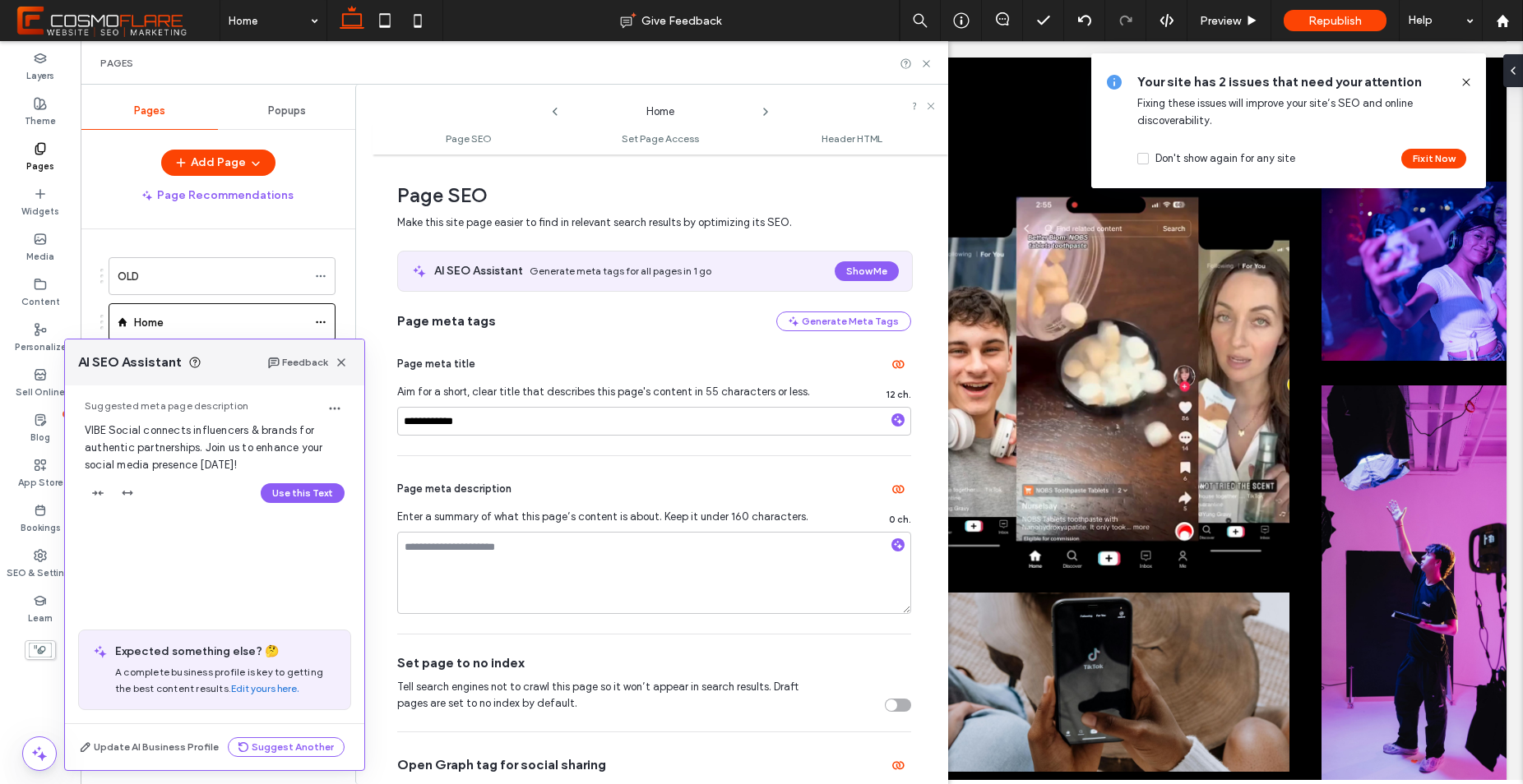
click at [211, 451] on span "VIBE Social connects influencers & brands for authentic partnerships. Join us t…" at bounding box center [204, 448] width 238 height 47
copy span "VIBE Social connects influencers & brands for authentic partnerships. Join us t…"
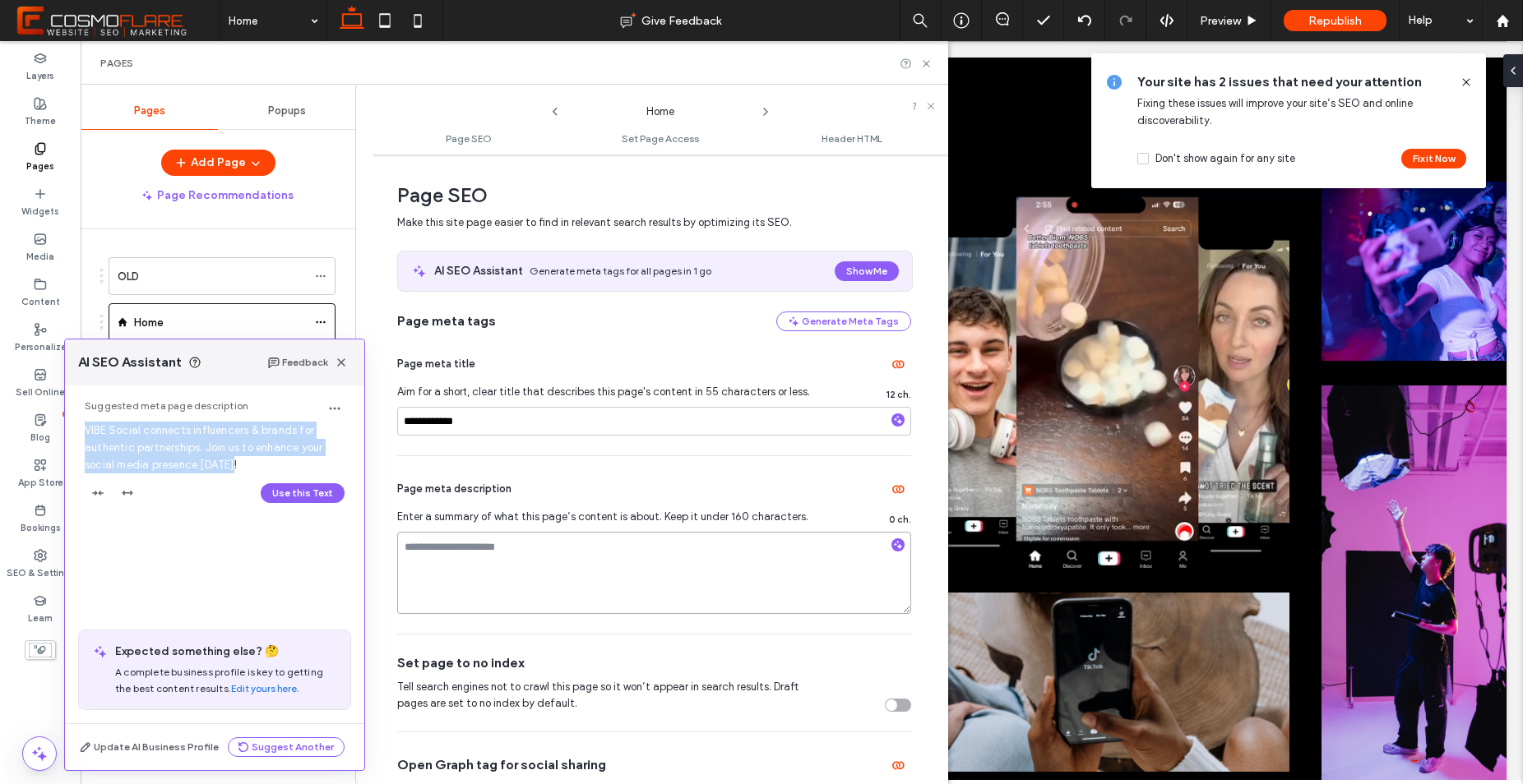
click at [474, 543] on textarea at bounding box center [654, 572] width 514 height 82
paste textarea "**********"
type textarea "**********"
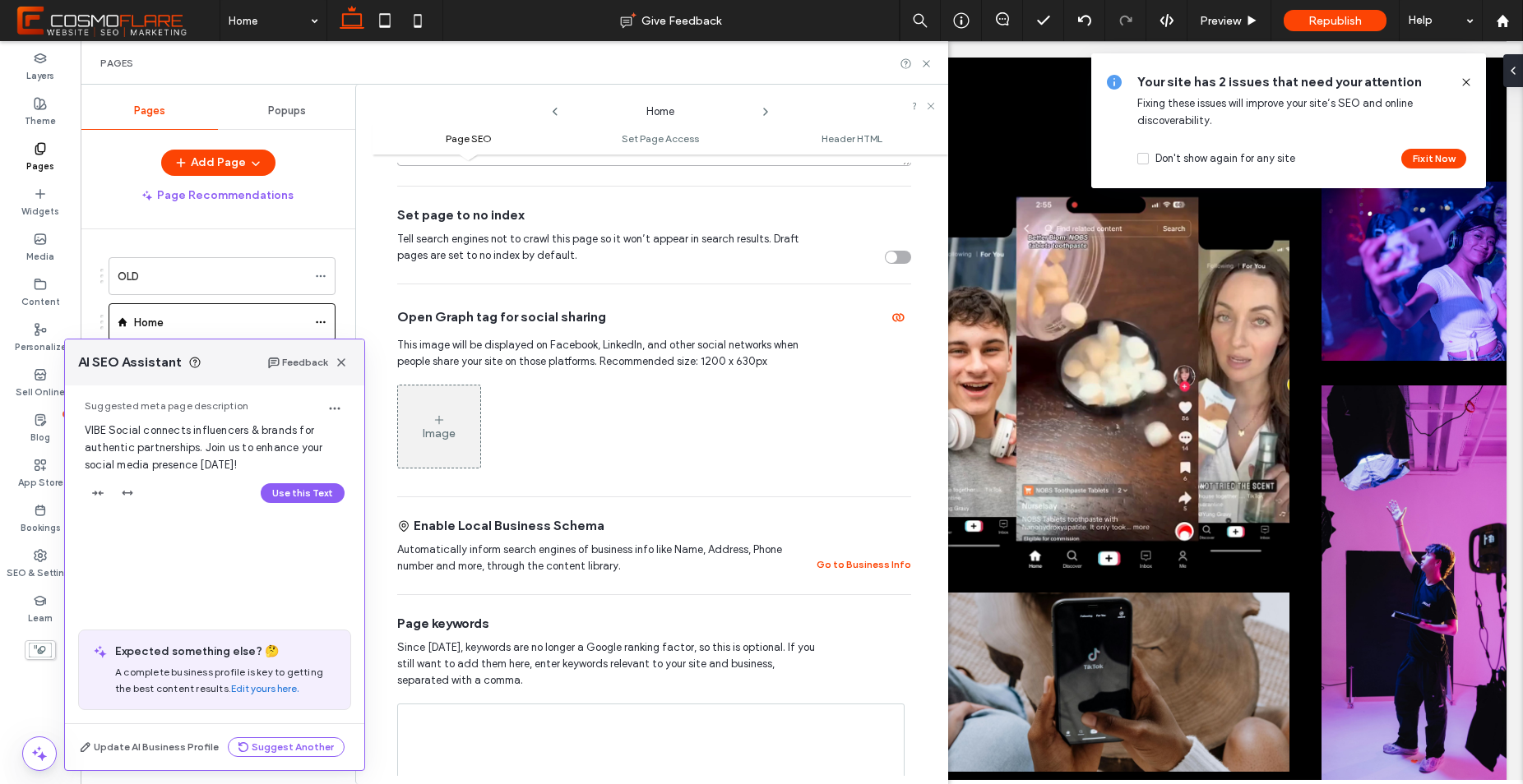
scroll to position [471, 0]
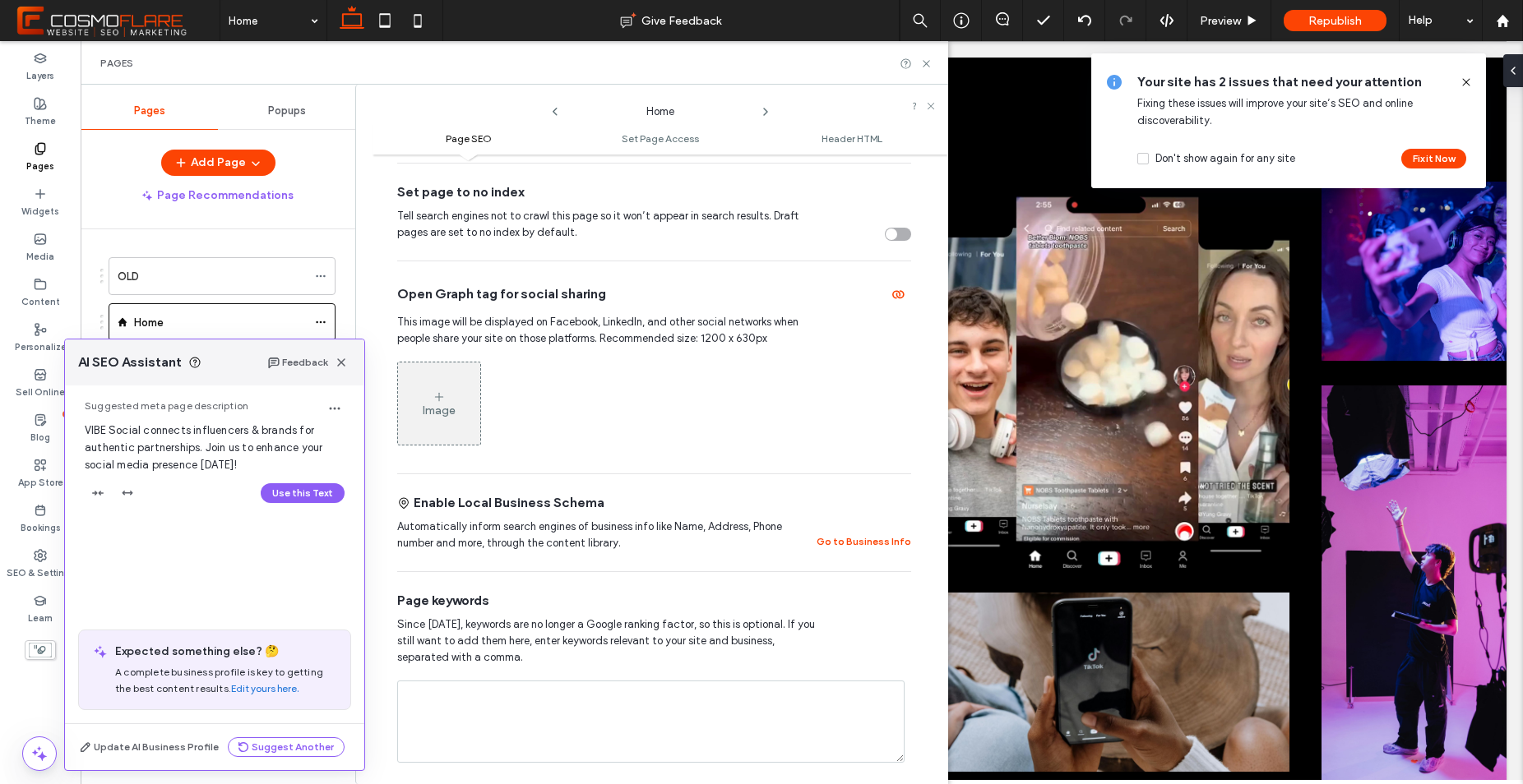
click at [441, 415] on div "Image" at bounding box center [439, 411] width 33 height 14
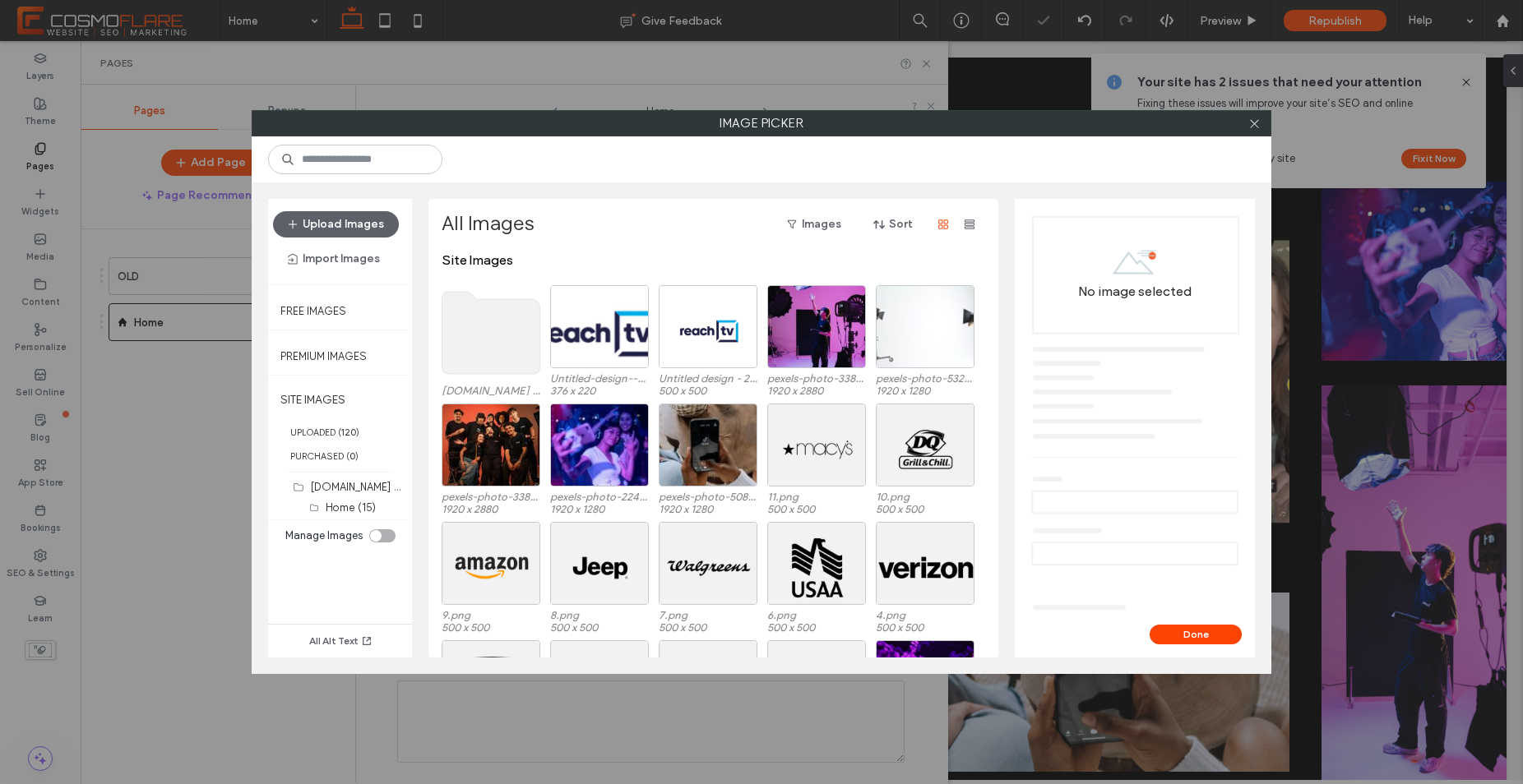
click at [494, 333] on use at bounding box center [491, 333] width 98 height 82
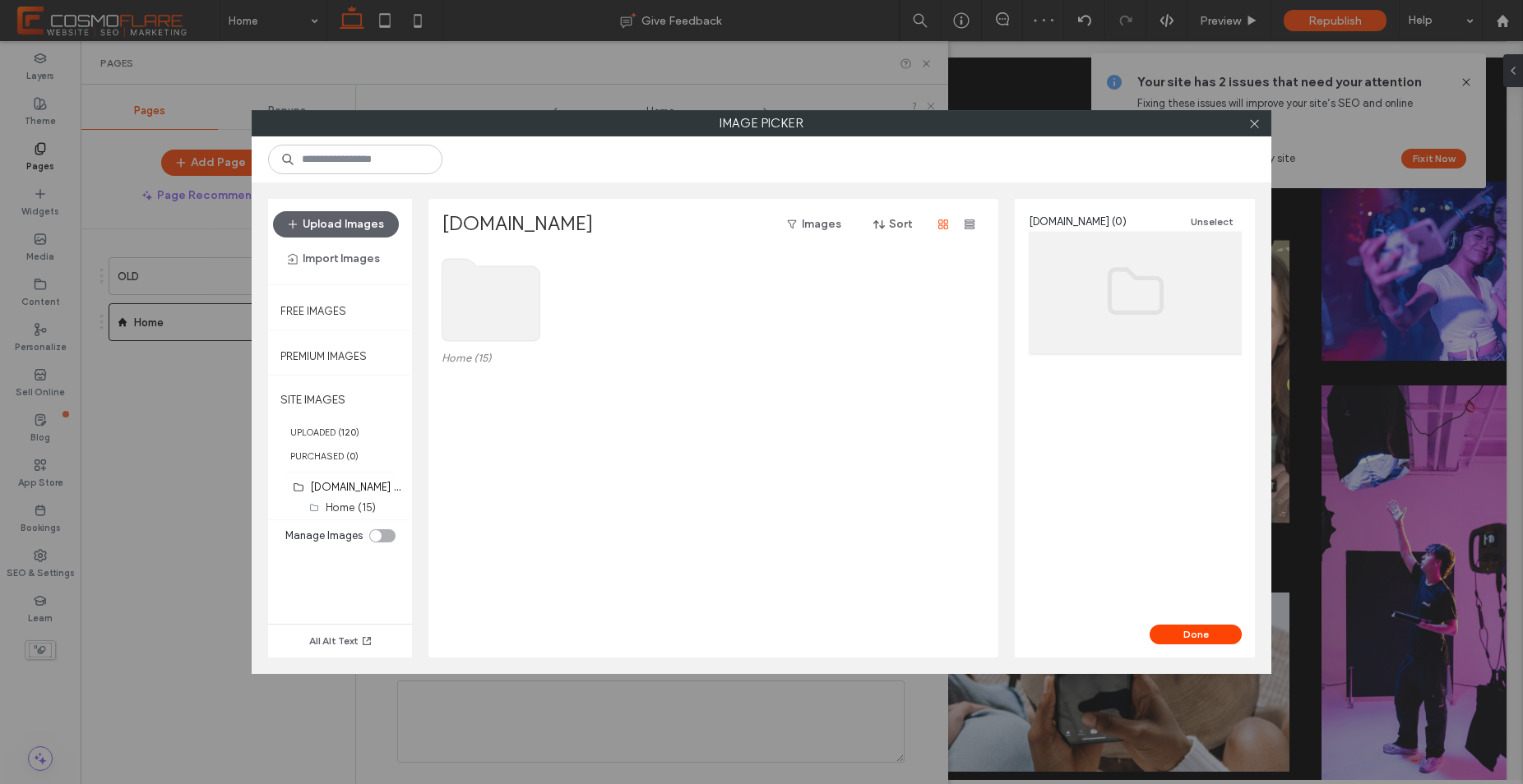
click at [502, 309] on use at bounding box center [491, 299] width 98 height 82
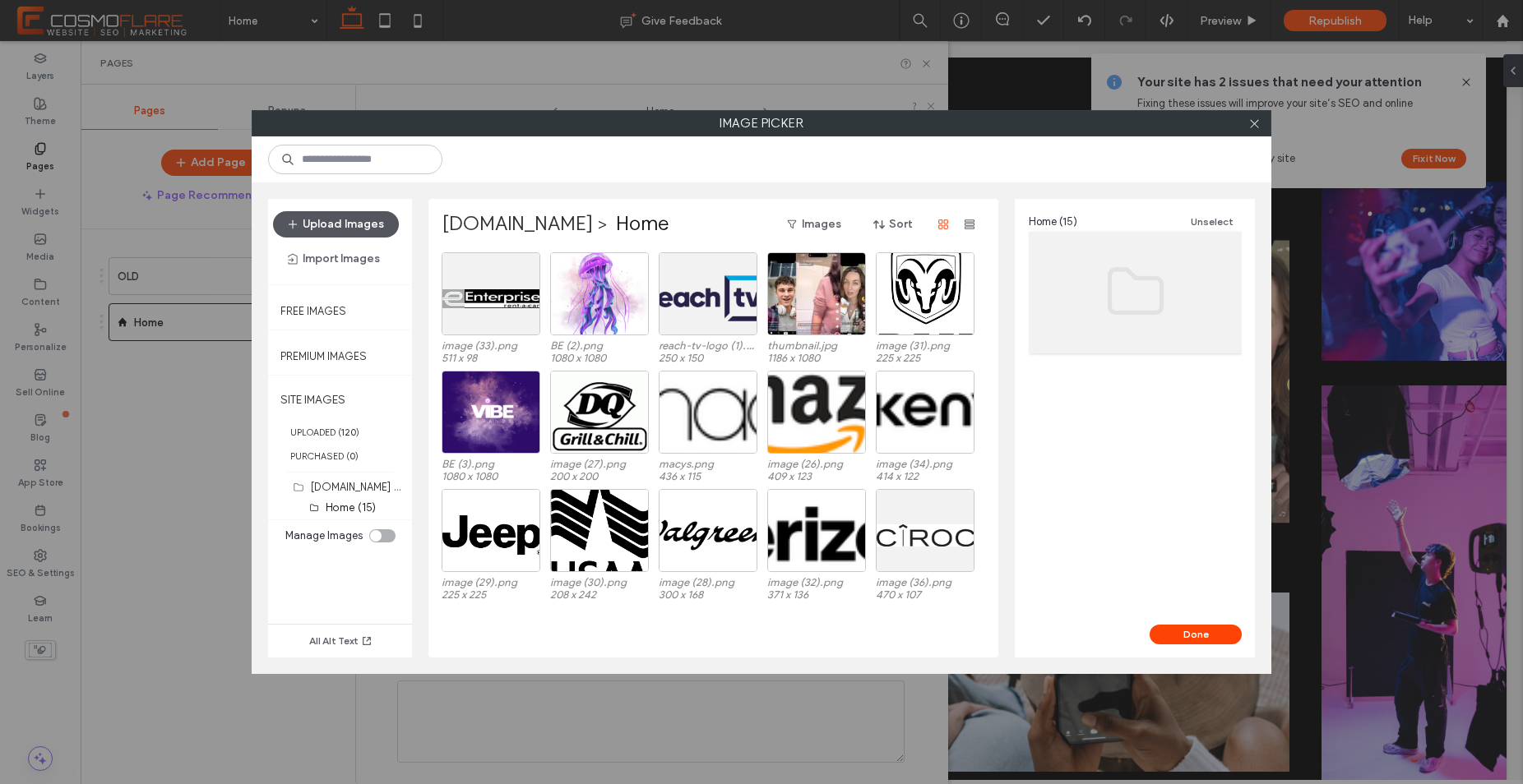
click at [358, 231] on button "Upload Images" at bounding box center [336, 224] width 126 height 26
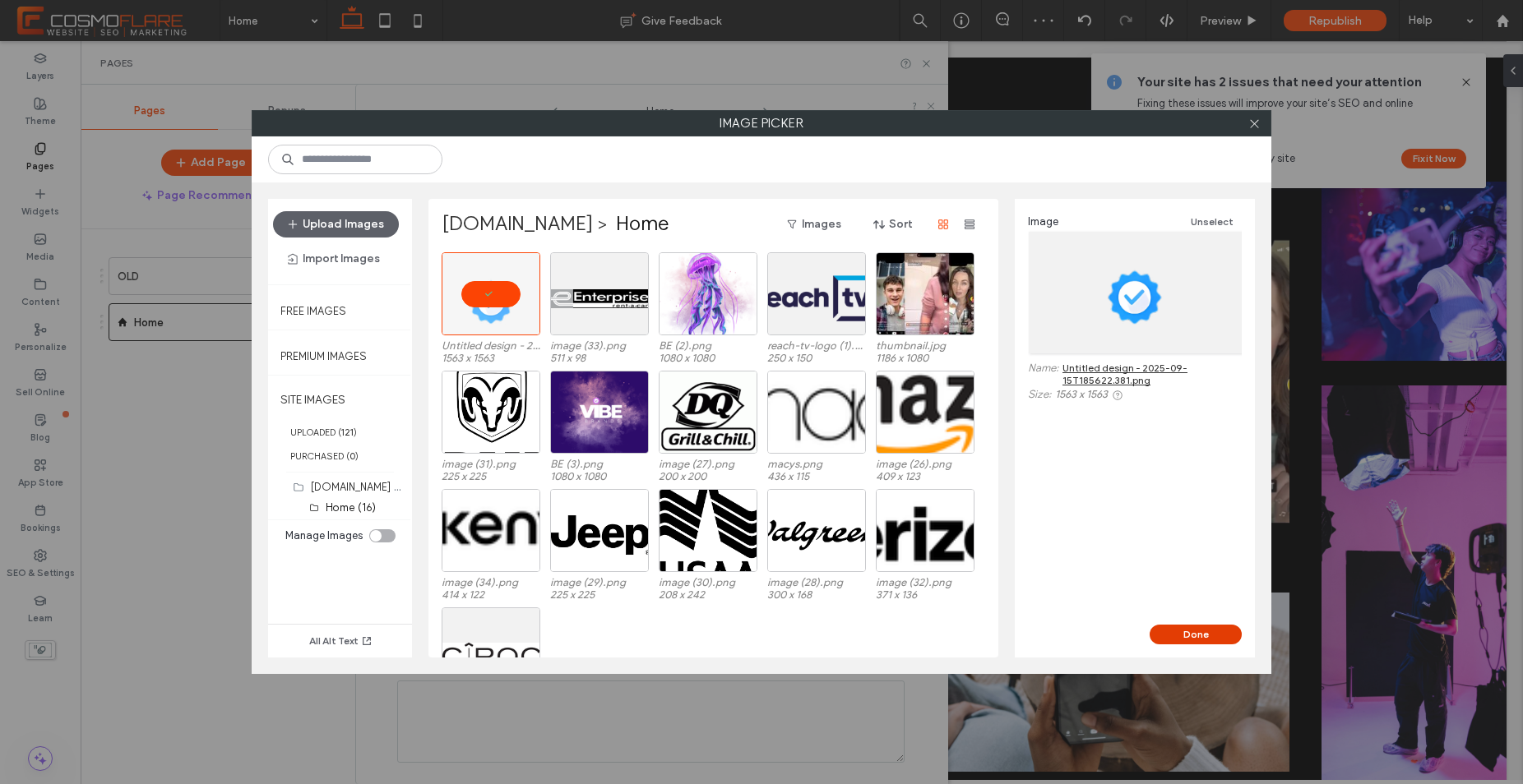
click at [1174, 632] on button "Done" at bounding box center [1195, 635] width 92 height 20
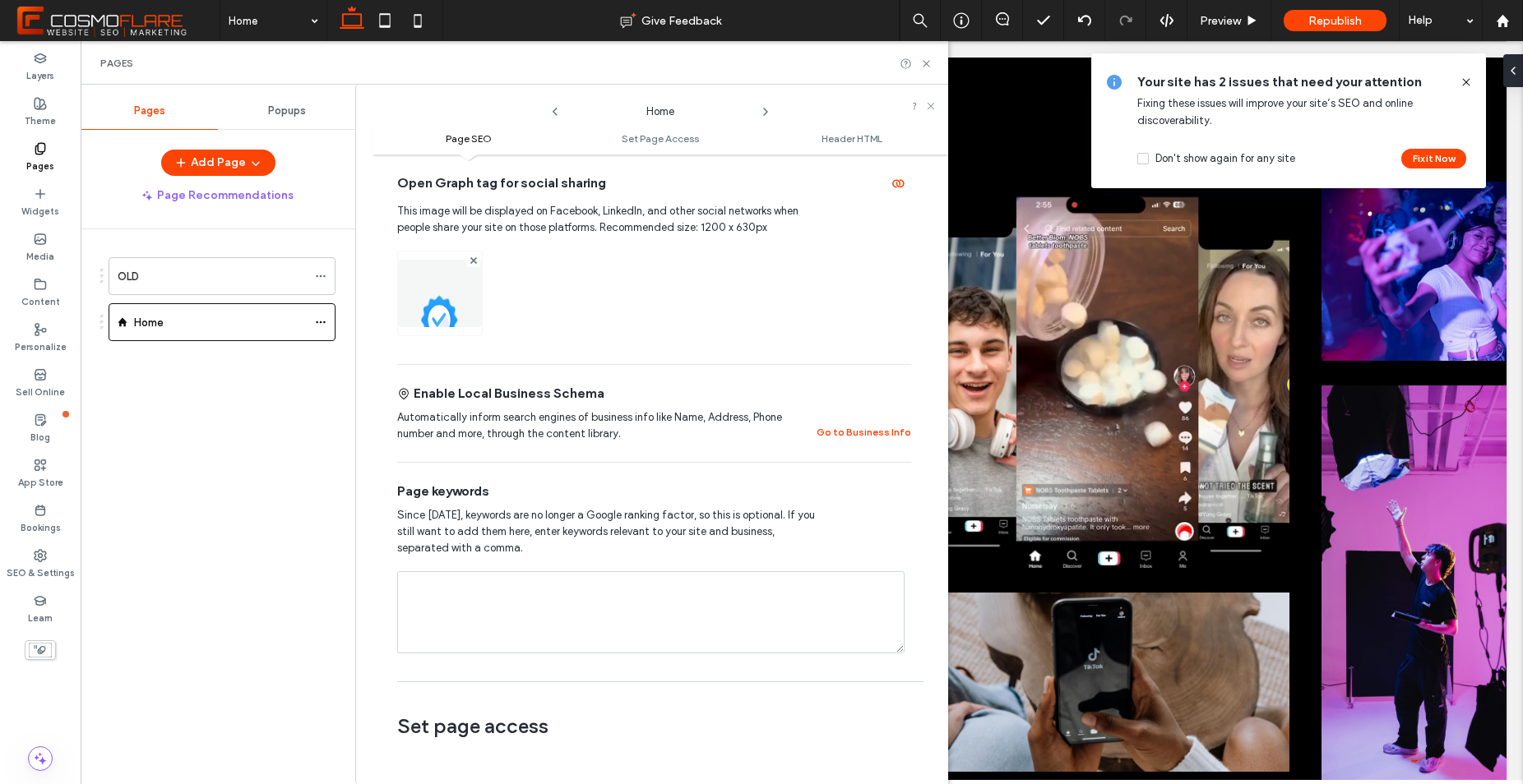
scroll to position [1397, 0]
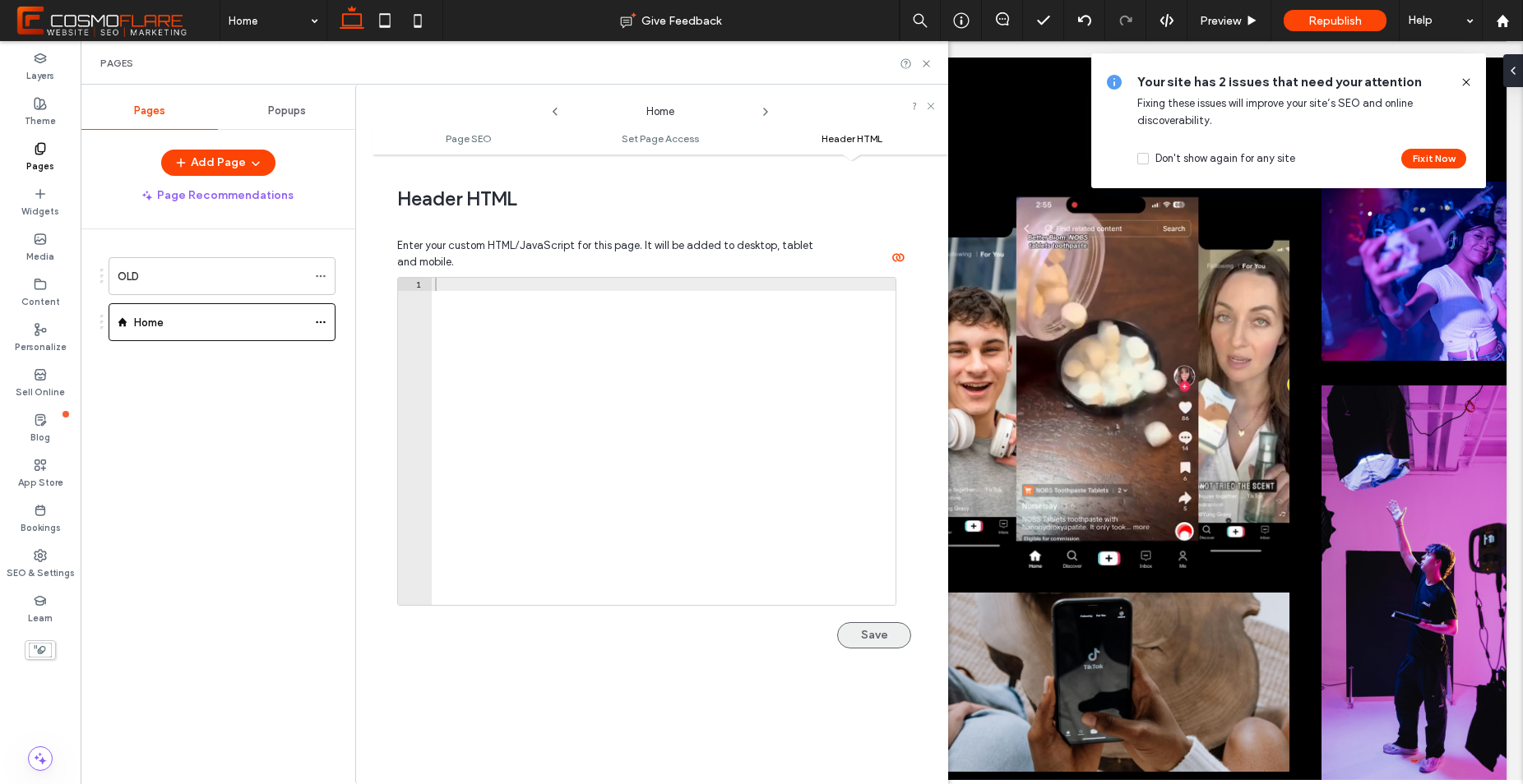
click at [846, 625] on button "Save" at bounding box center [874, 635] width 74 height 26
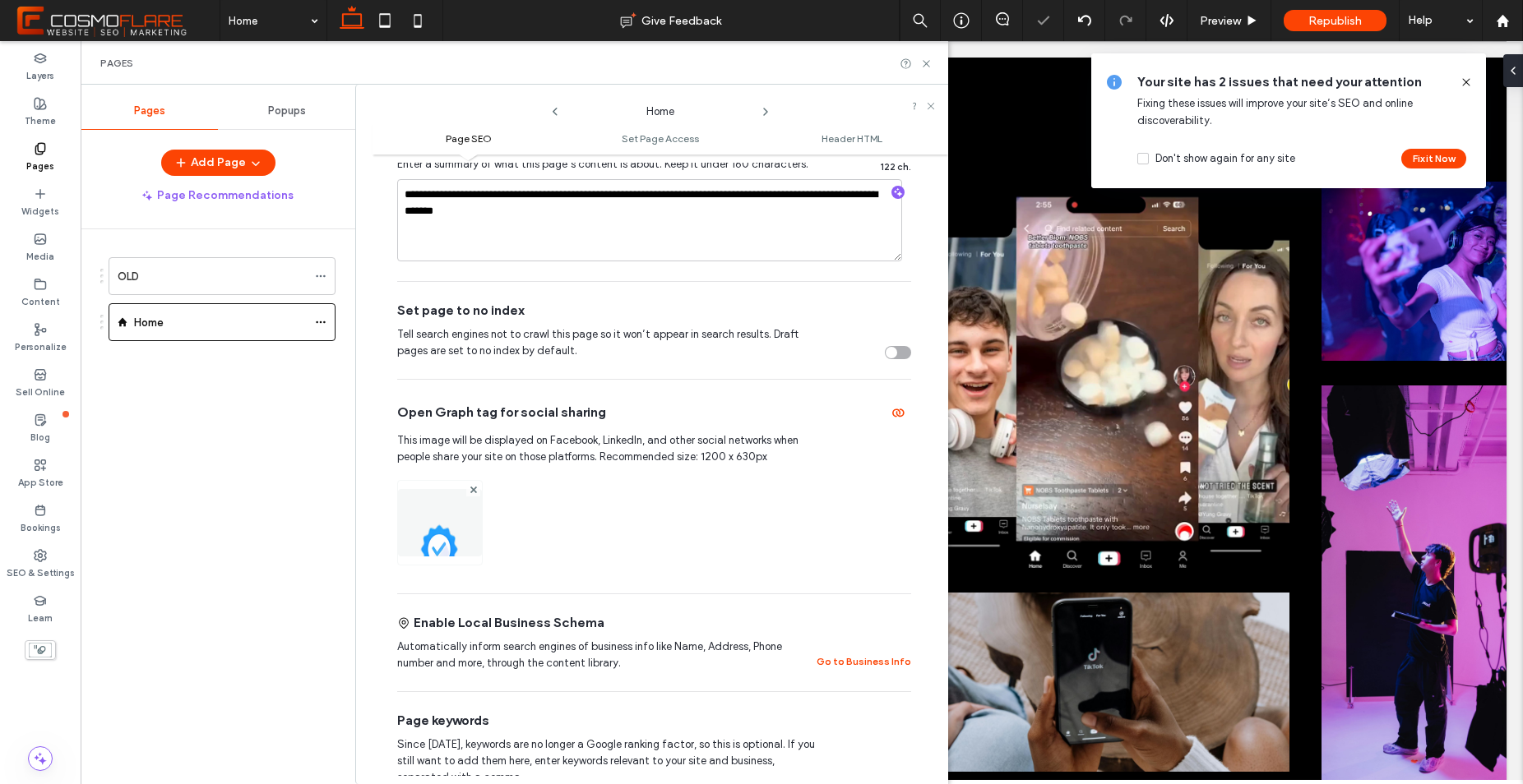
scroll to position [0, 0]
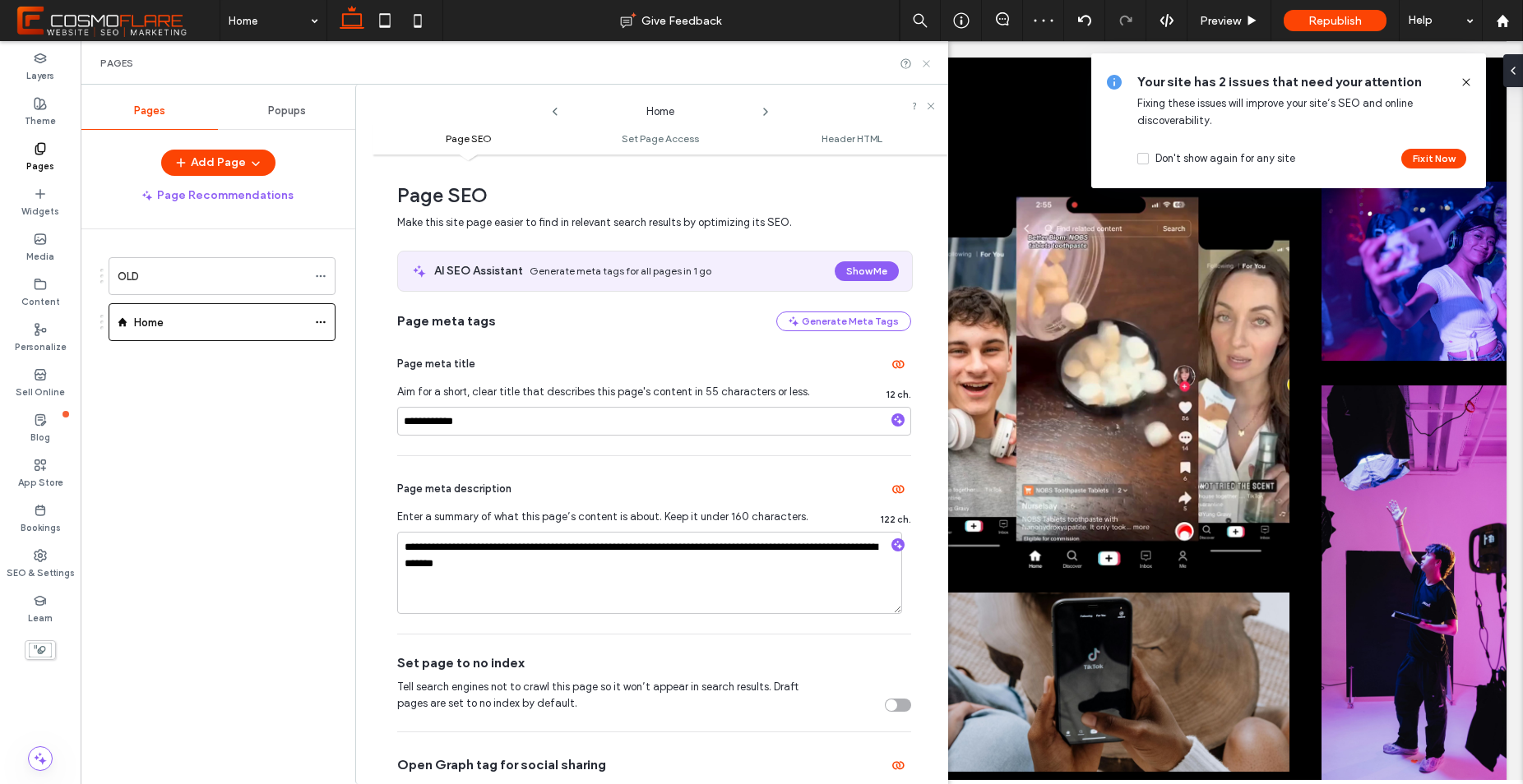
click at [923, 60] on use at bounding box center [926, 63] width 7 height 7
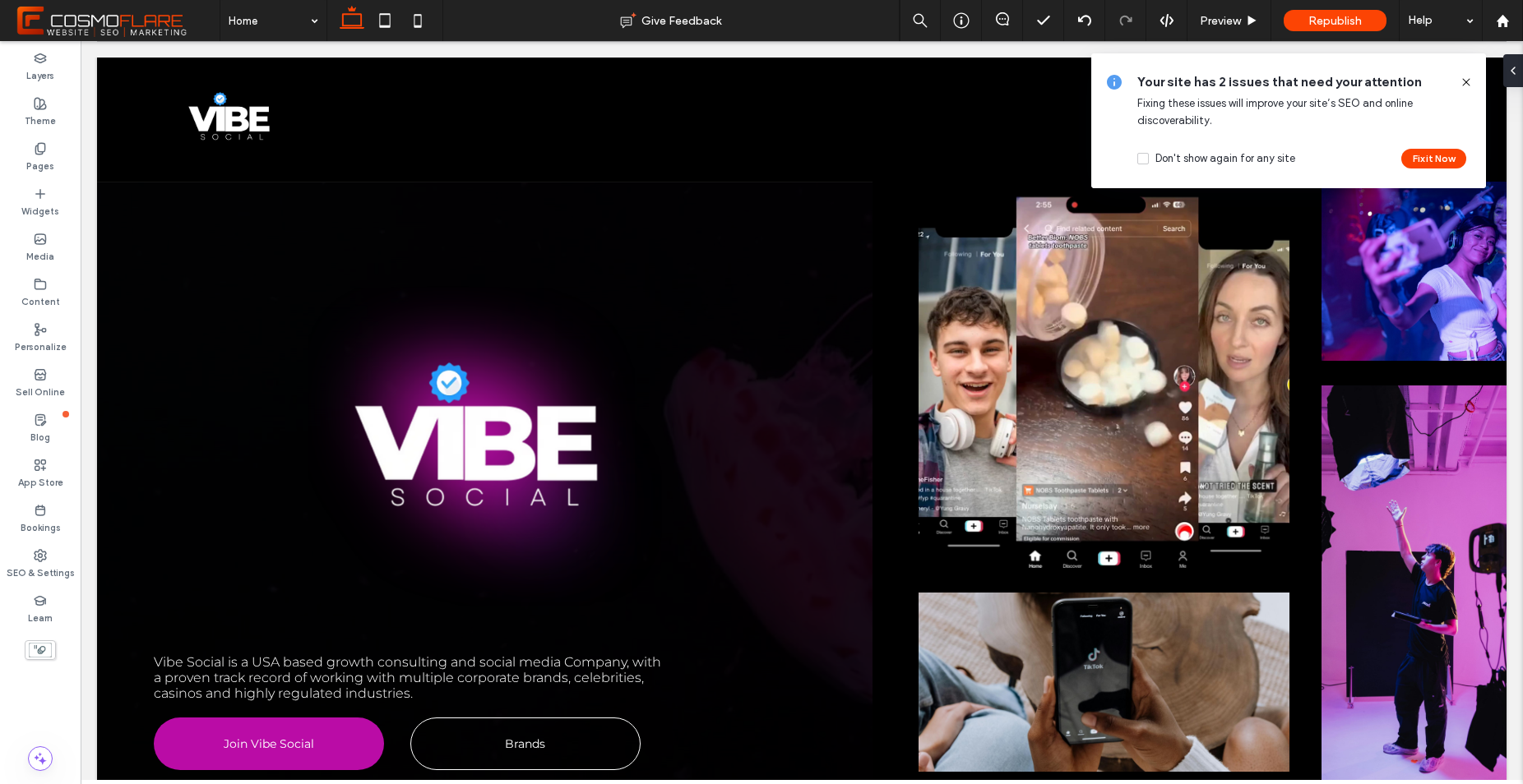
click at [1469, 82] on icon at bounding box center [1465, 82] width 13 height 13
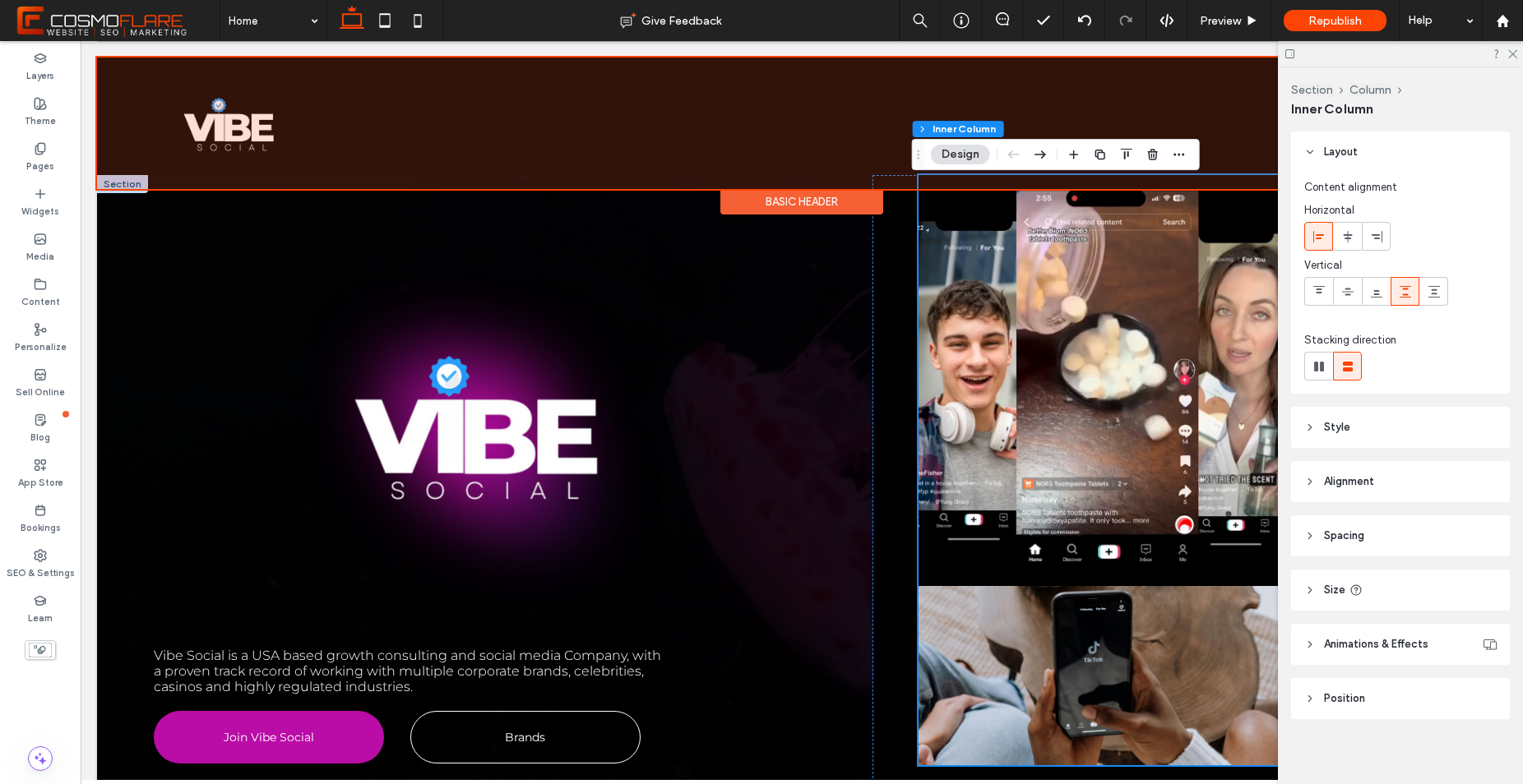
scroll to position [1, 0]
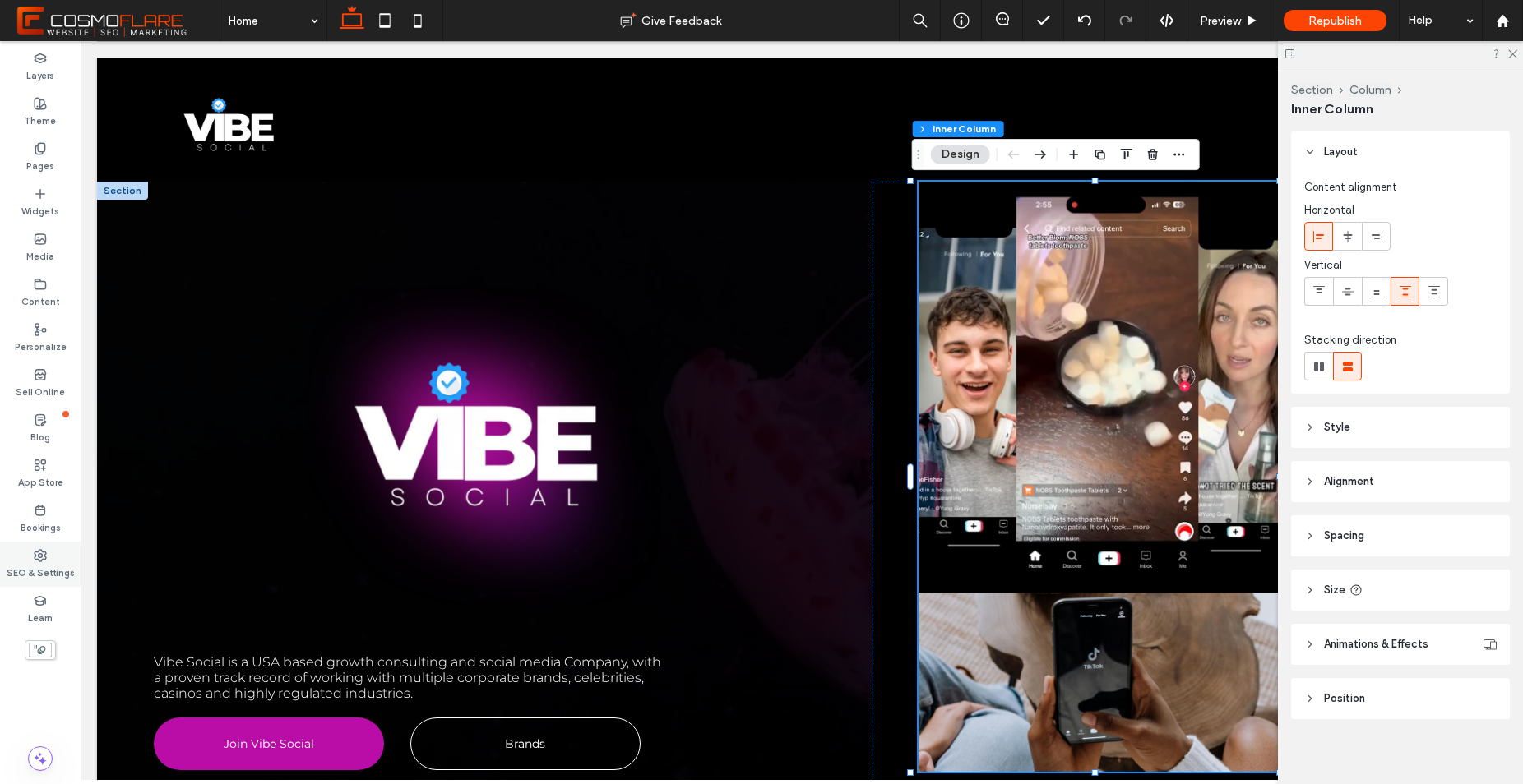
click at [45, 571] on label "SEO & Settings" at bounding box center [41, 570] width 68 height 19
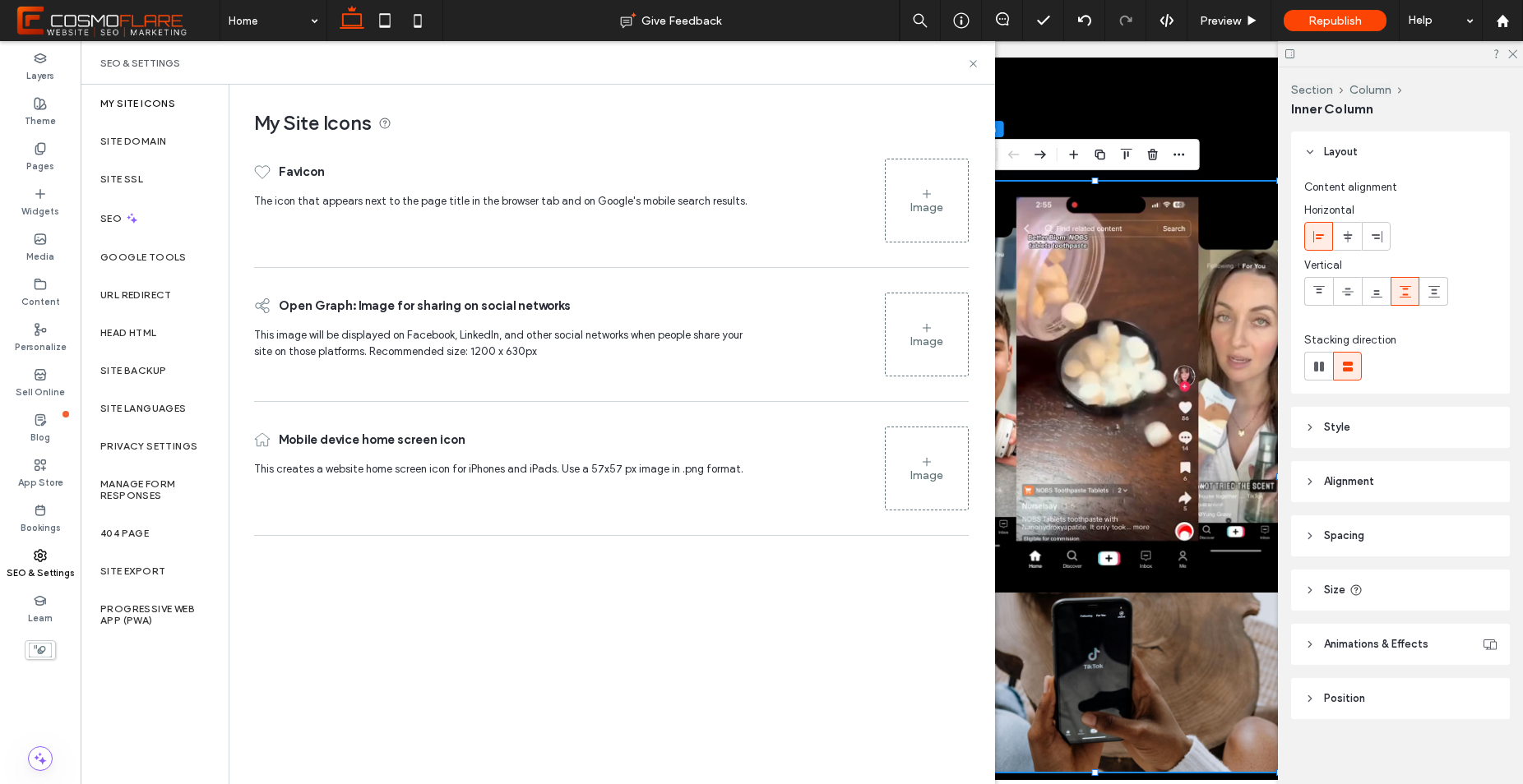
click at [920, 196] on icon at bounding box center [926, 193] width 13 height 13
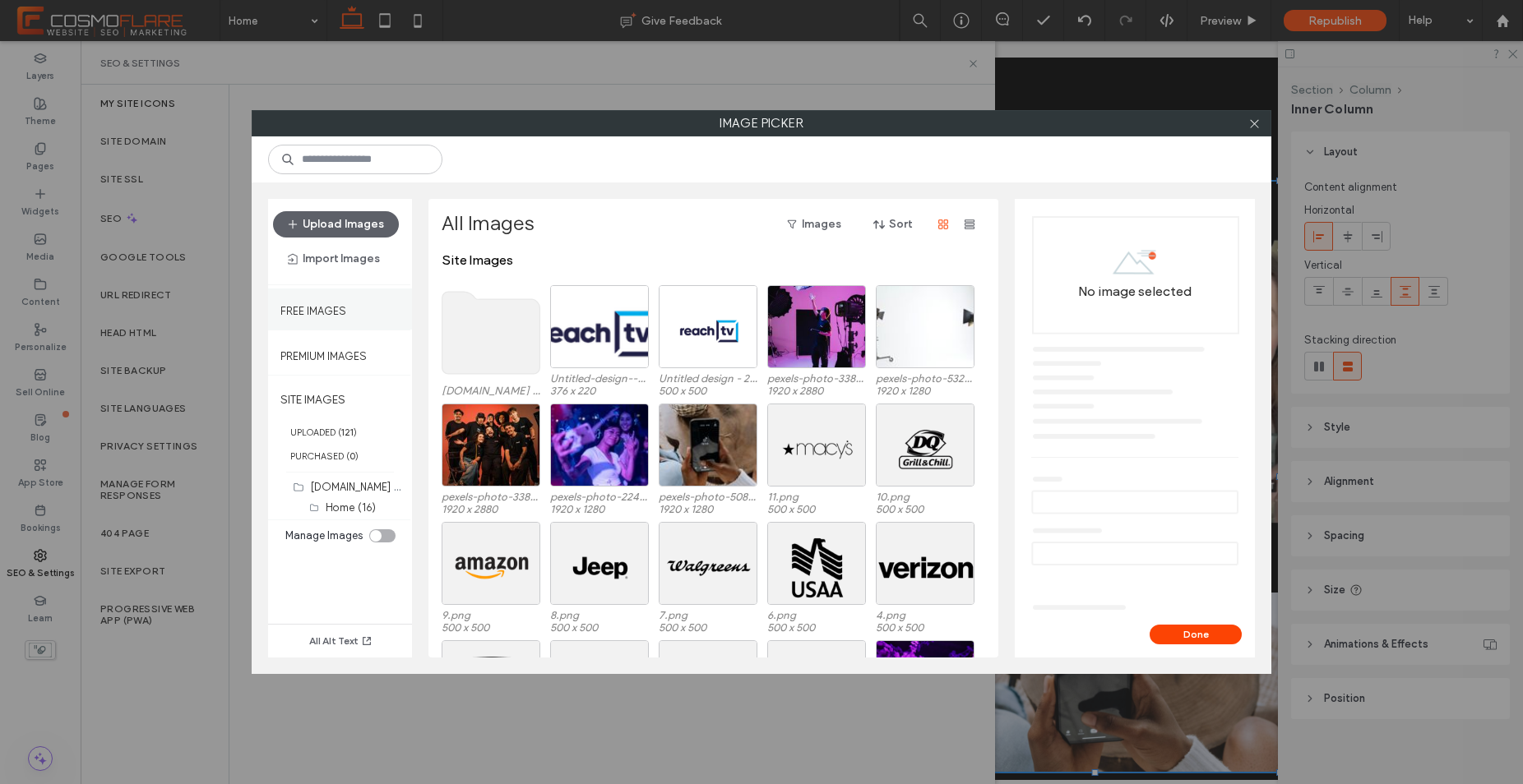
click at [332, 313] on label "Free Images" at bounding box center [312, 306] width 65 height 20
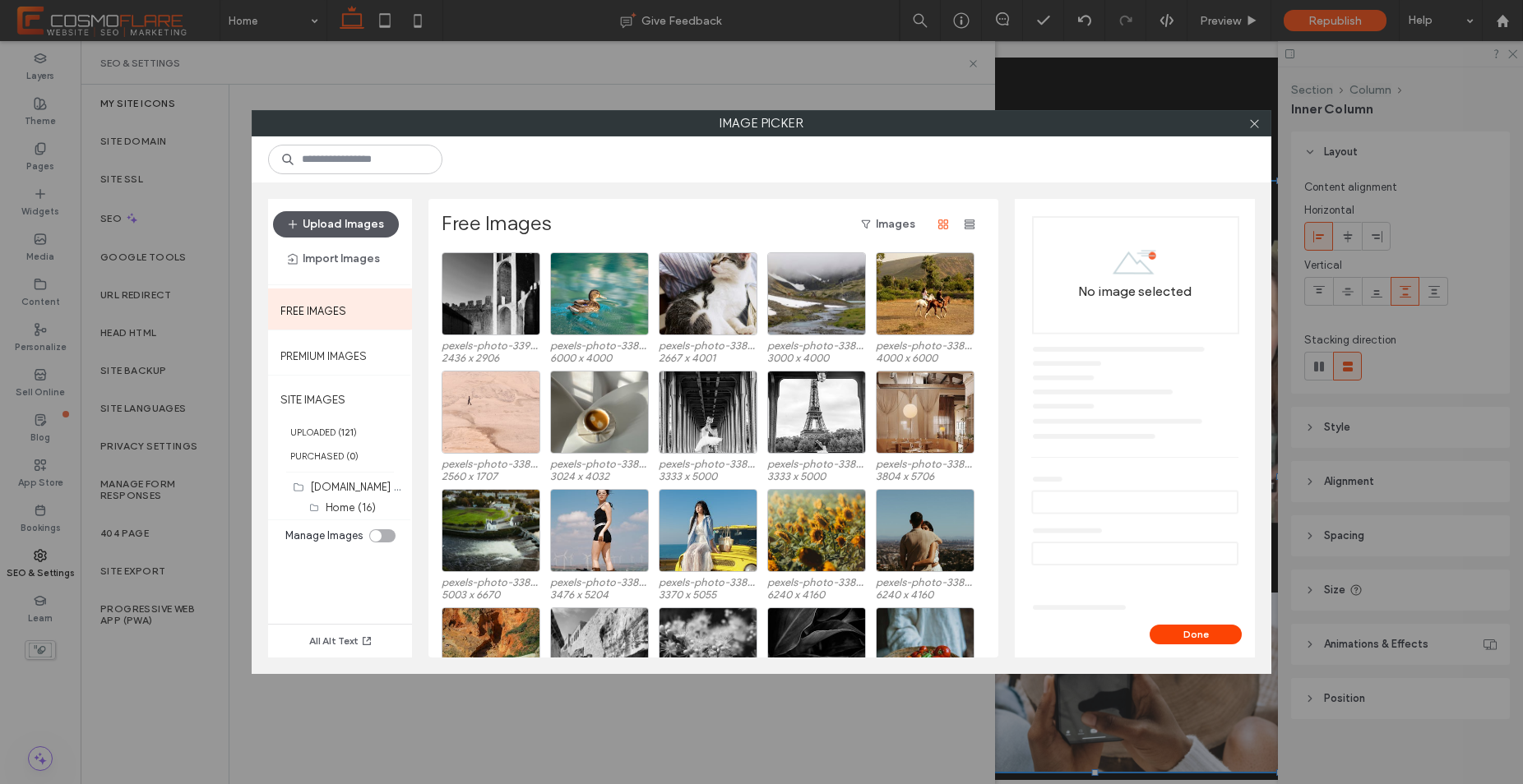
click at [360, 217] on button "Upload Images" at bounding box center [336, 224] width 126 height 26
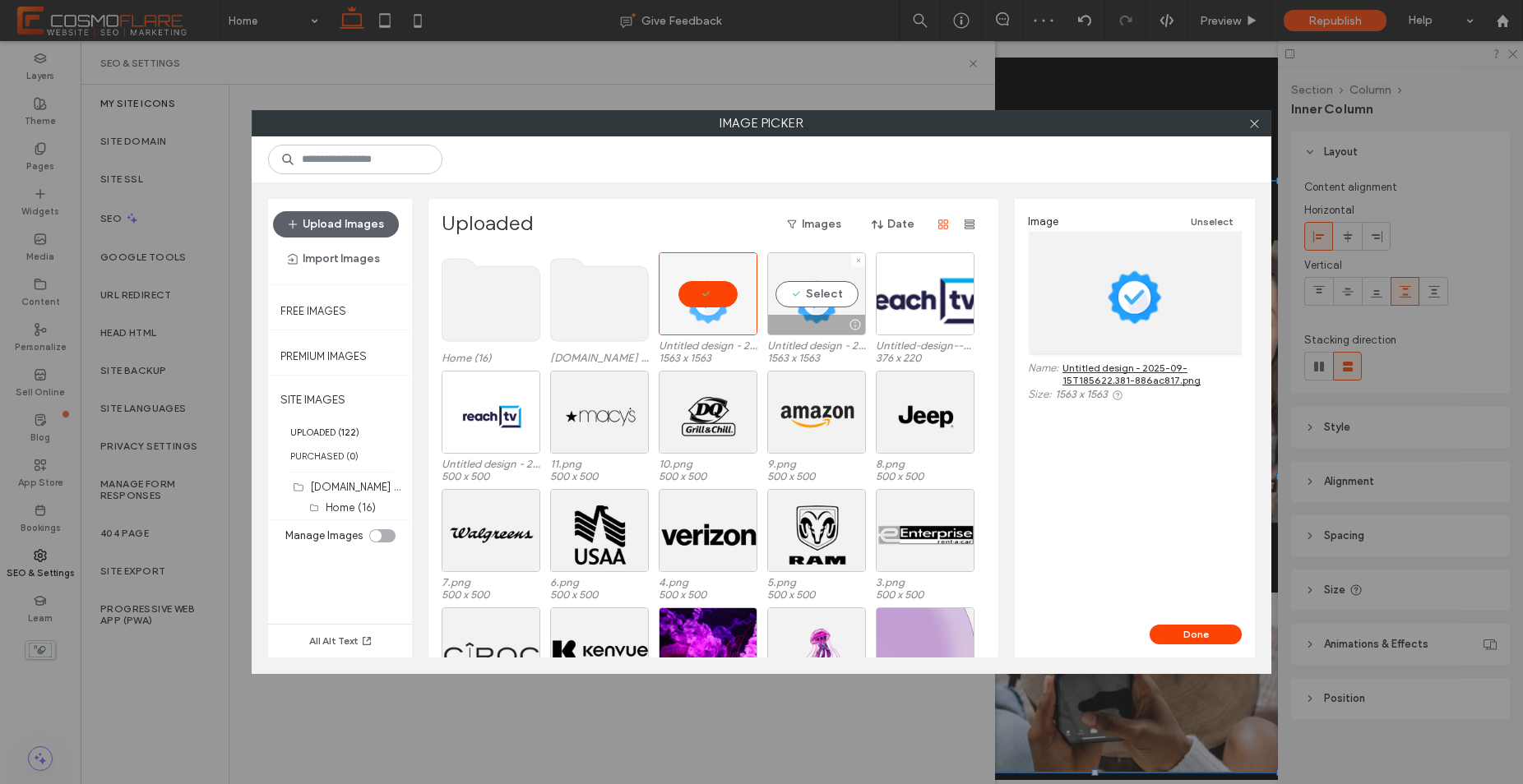
click at [827, 312] on div "Select" at bounding box center [816, 294] width 99 height 83
click at [725, 306] on div "Select" at bounding box center [707, 294] width 99 height 83
click at [1206, 638] on button "Done" at bounding box center [1195, 635] width 92 height 20
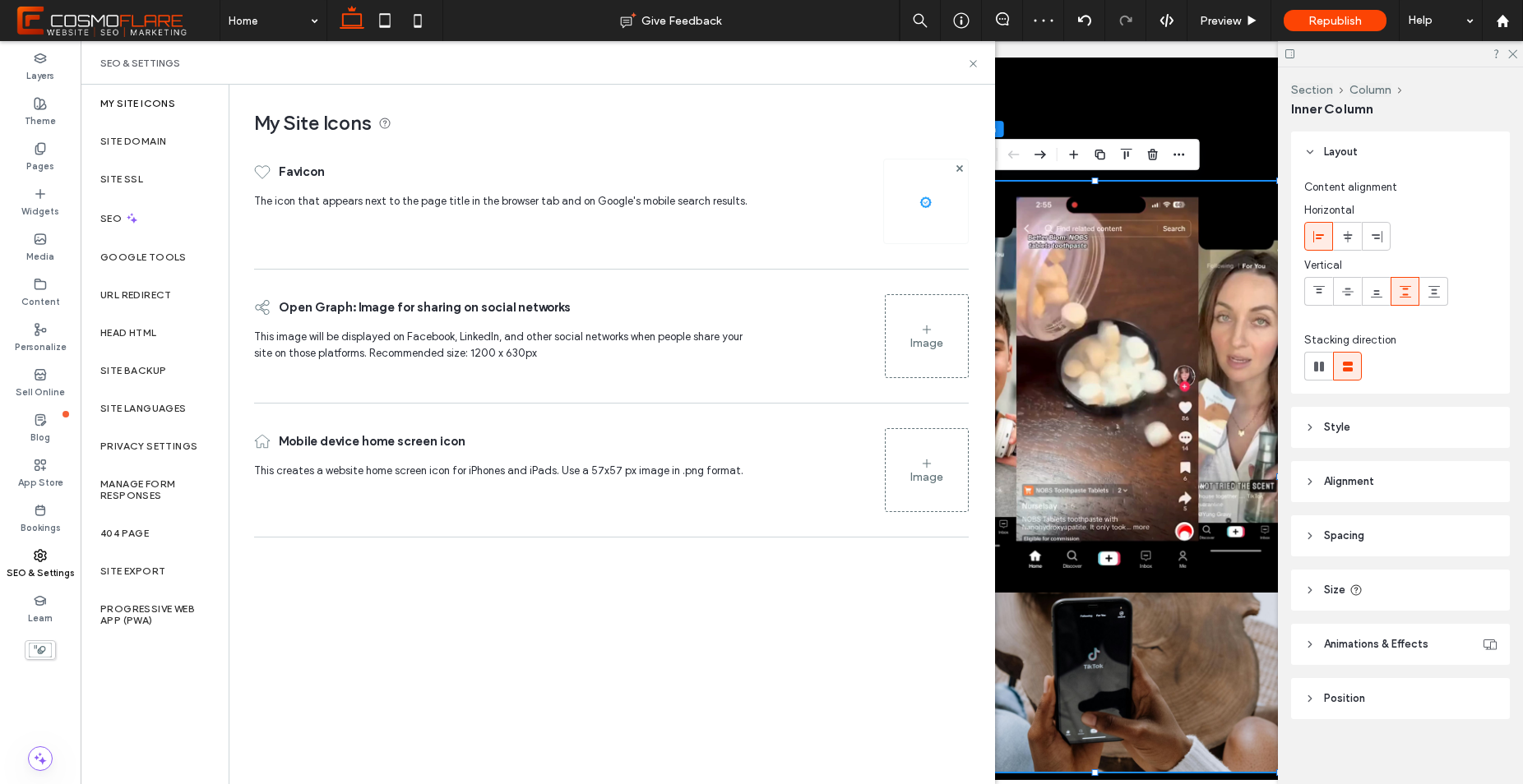
click at [937, 363] on div "Image" at bounding box center [927, 335] width 82 height 79
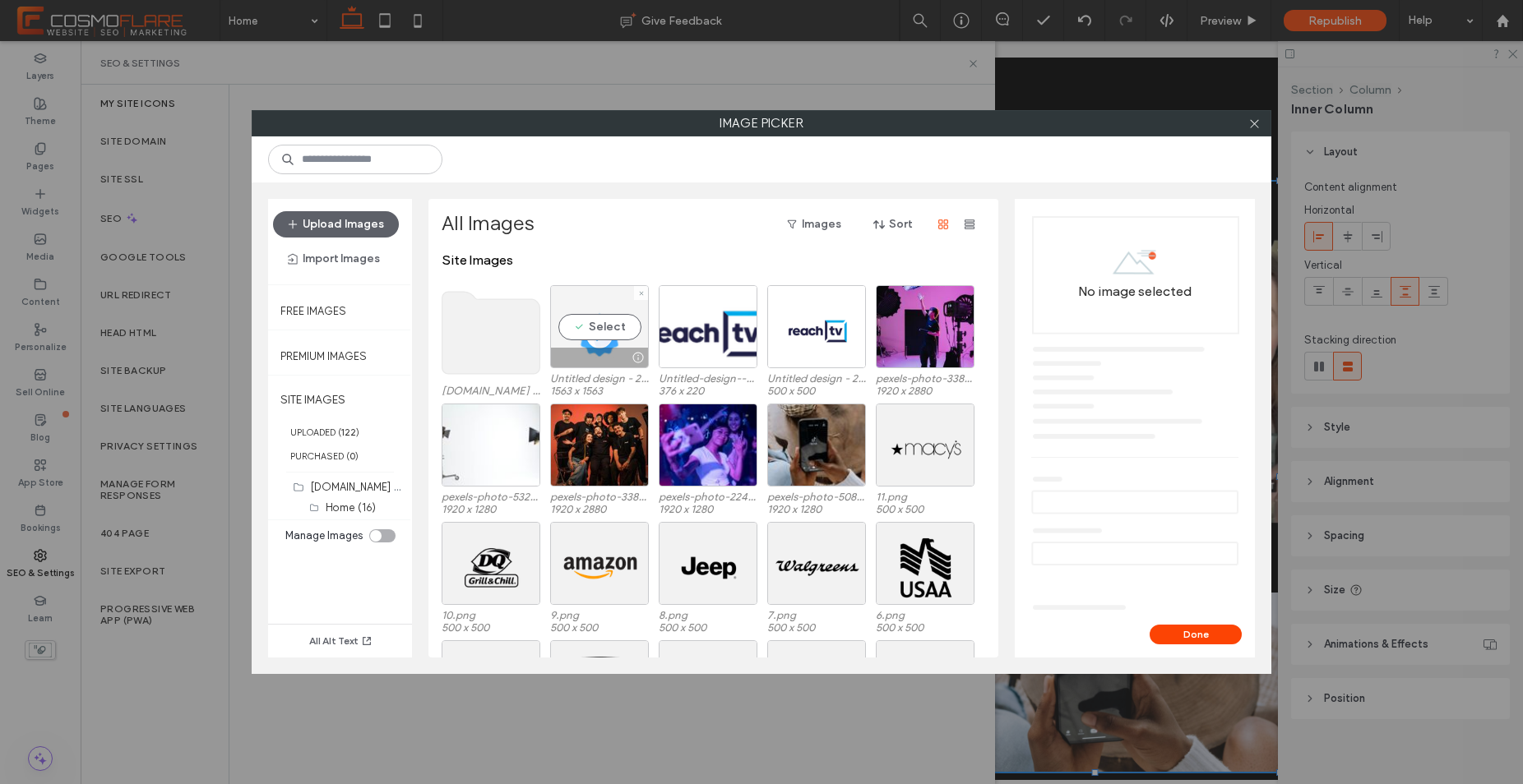
click at [616, 314] on div "Select" at bounding box center [599, 326] width 99 height 83
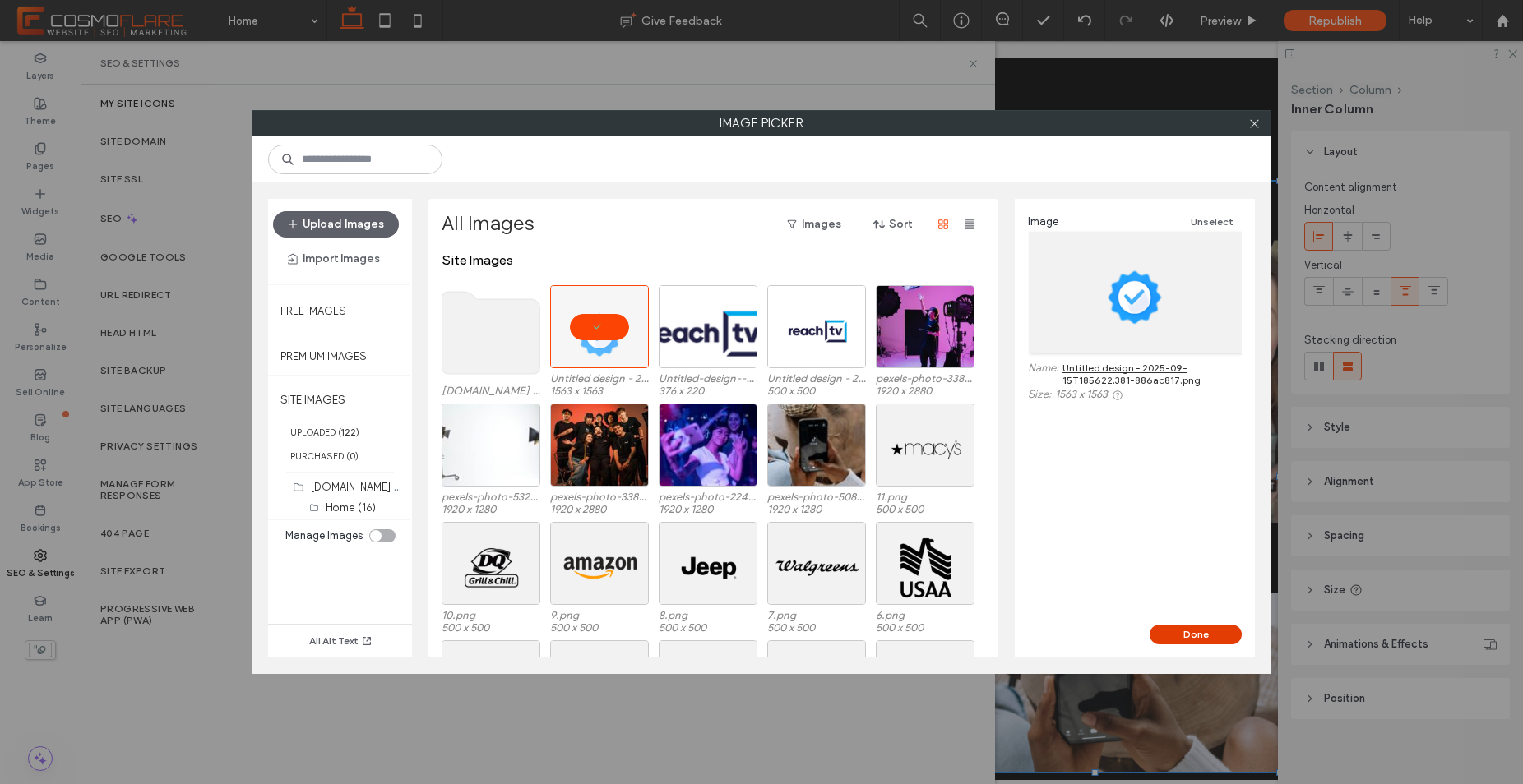
click at [1195, 643] on button "Done" at bounding box center [1195, 635] width 92 height 20
